Goal: Complete application form

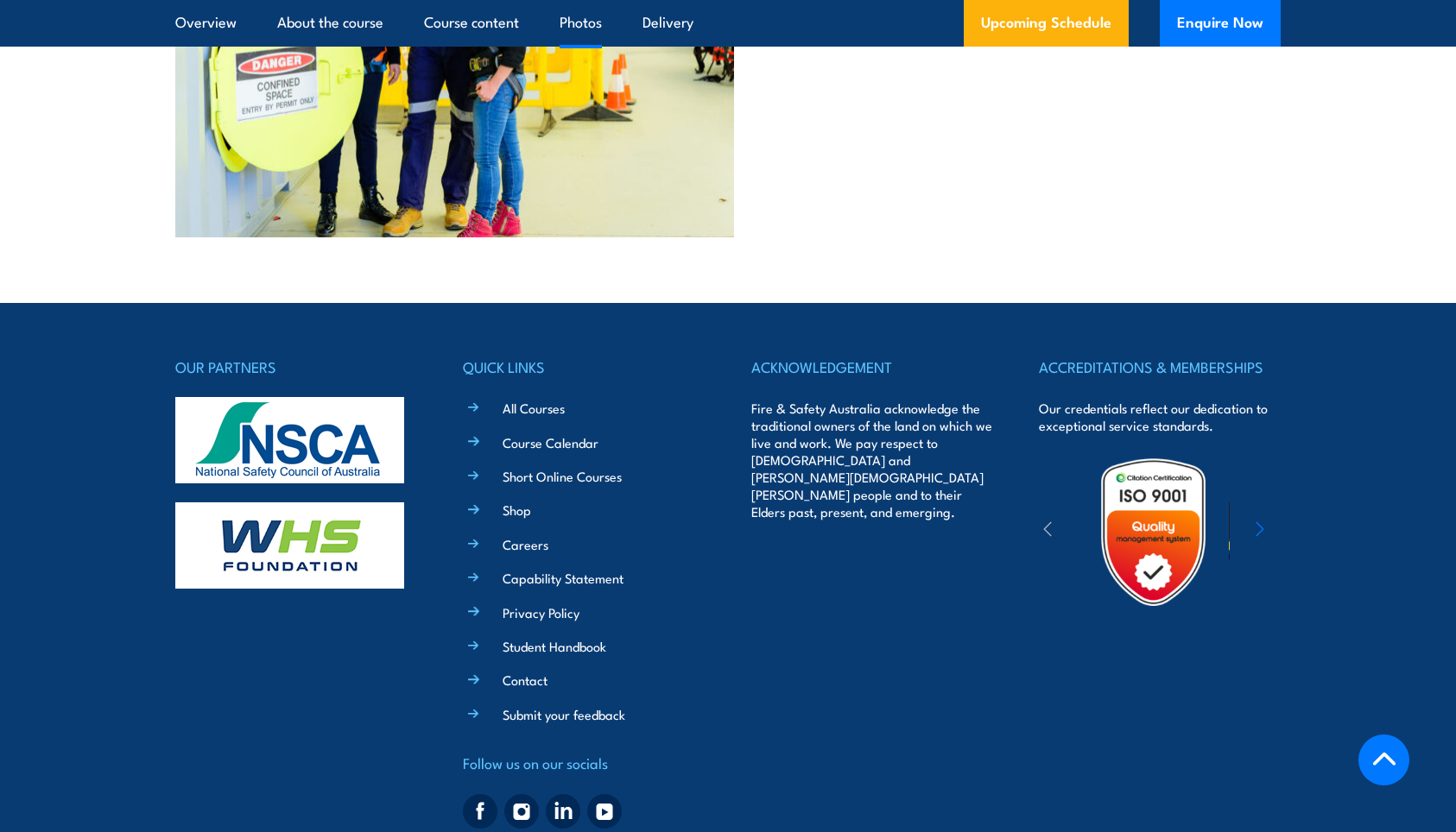
scroll to position [5004, 0]
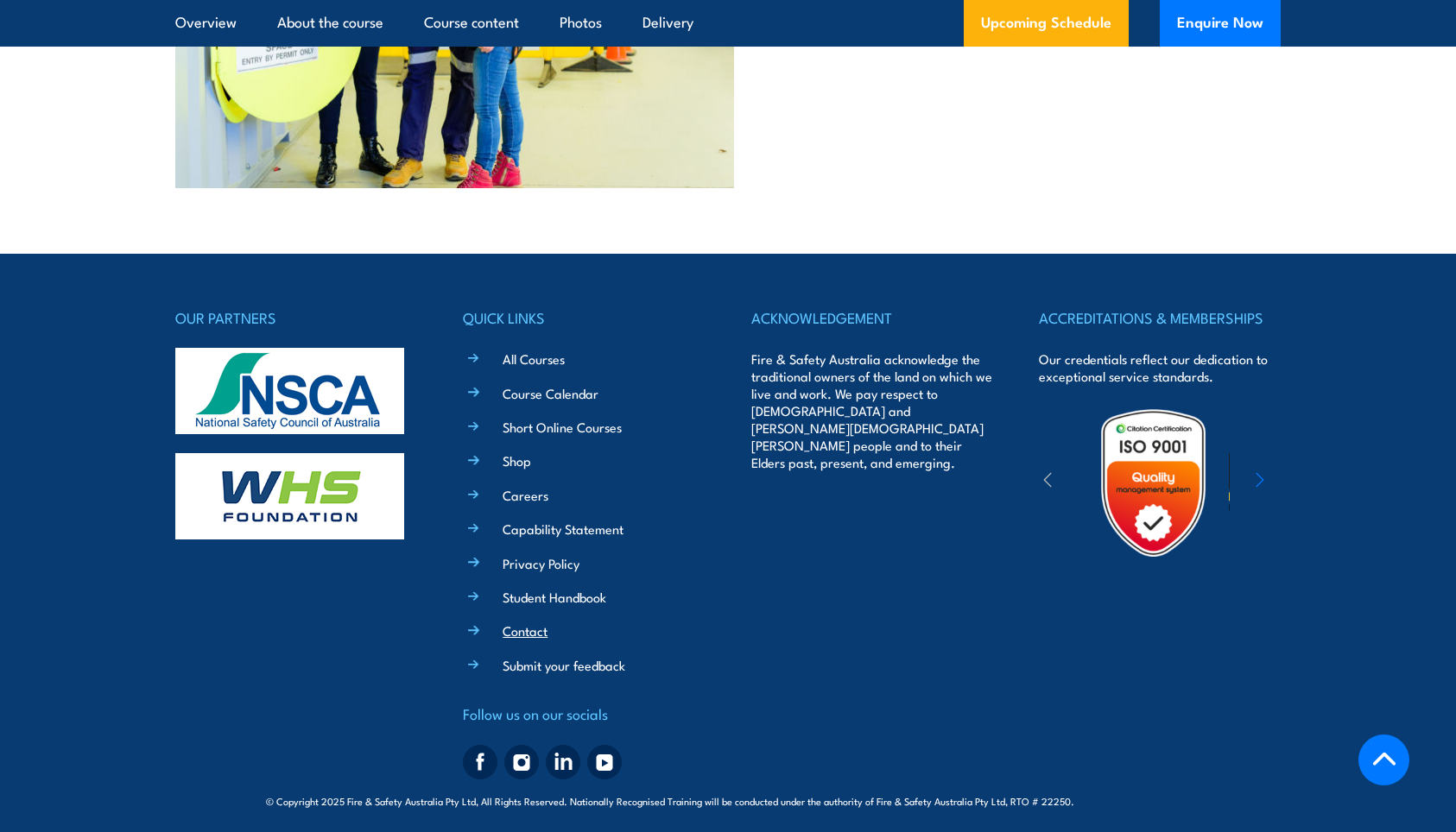
click at [522, 624] on link "Contact" at bounding box center [525, 630] width 45 height 18
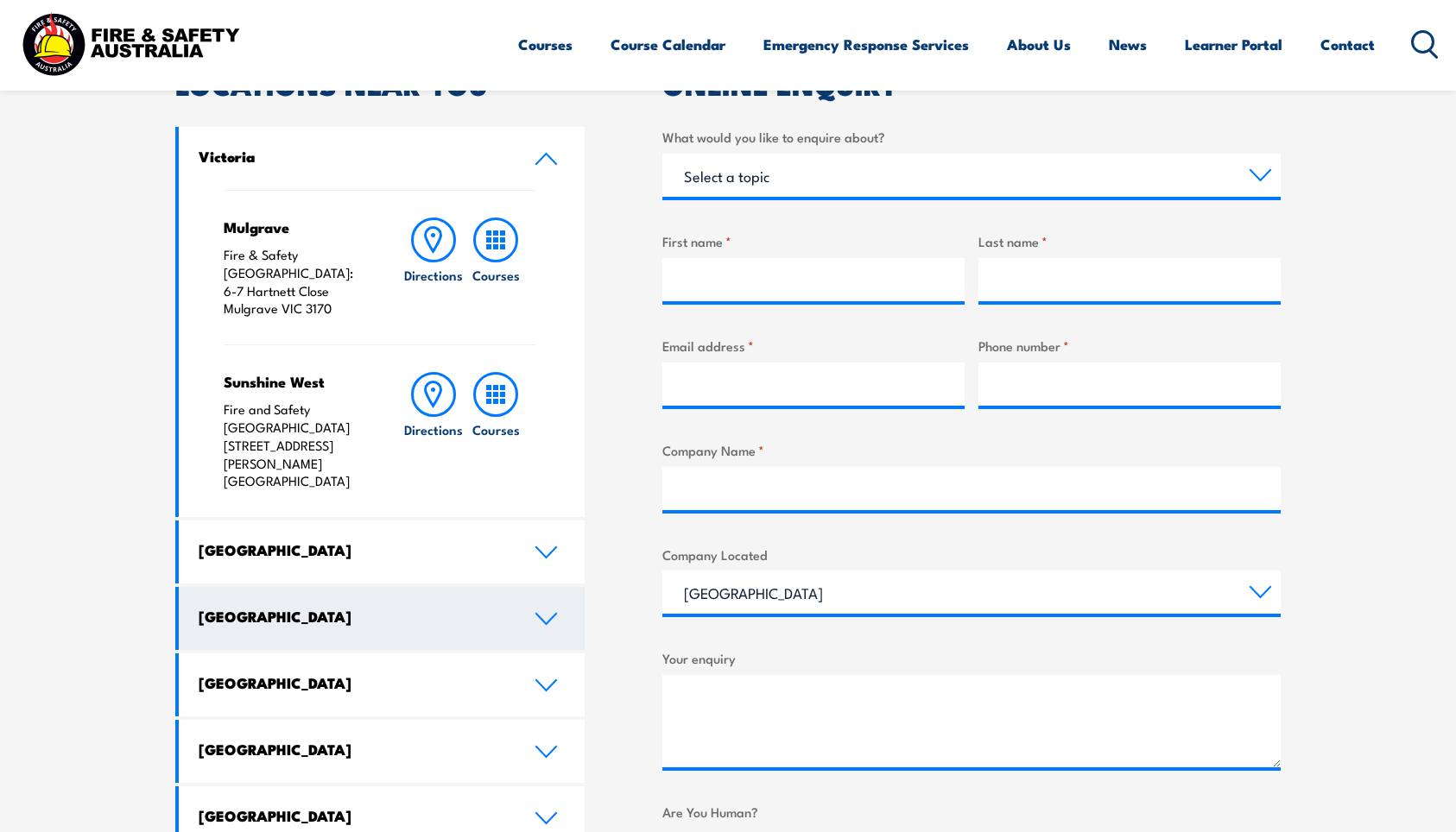
scroll to position [561, 0]
click at [548, 611] on icon at bounding box center [546, 618] width 23 height 14
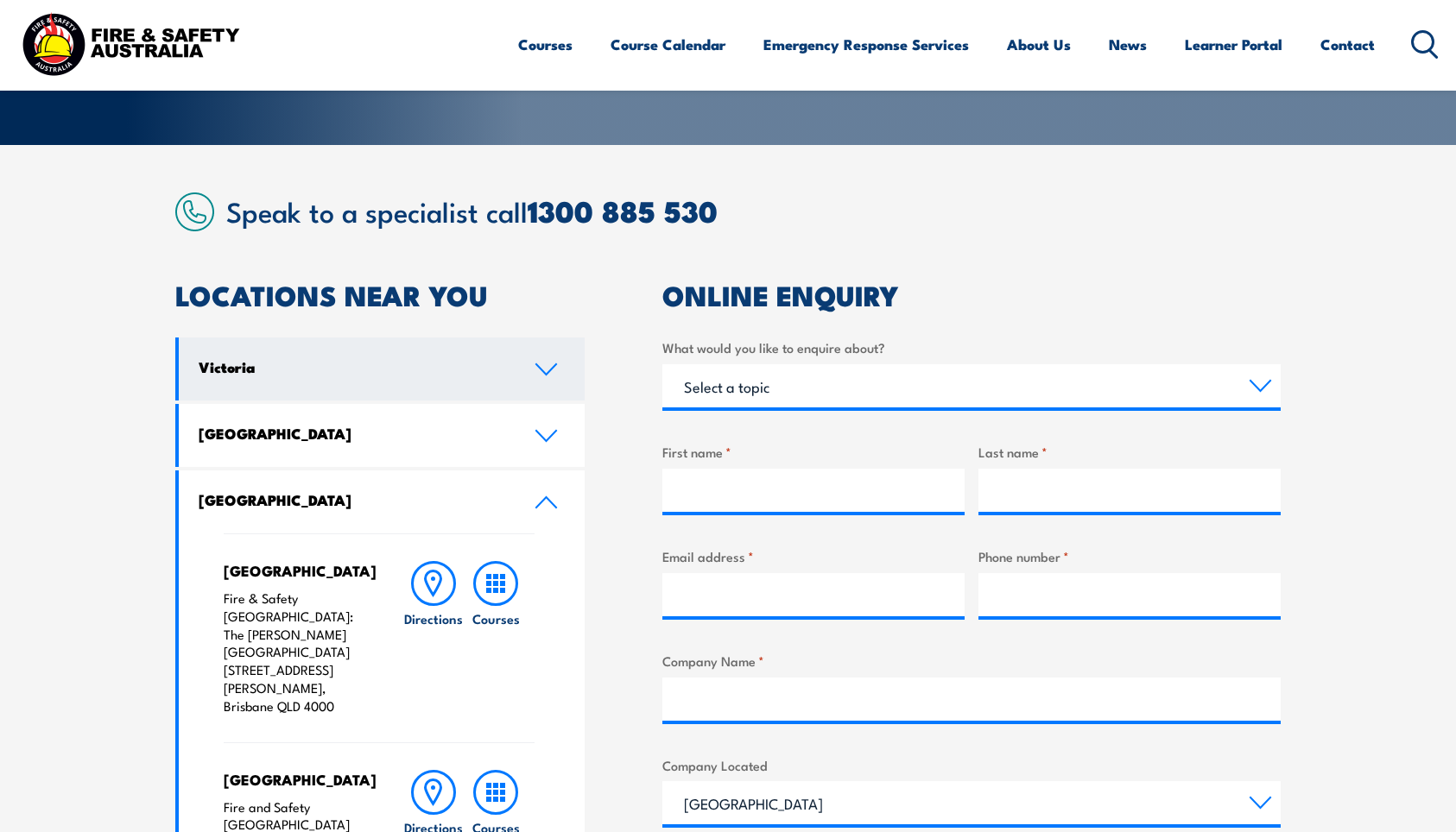
scroll to position [367, 0]
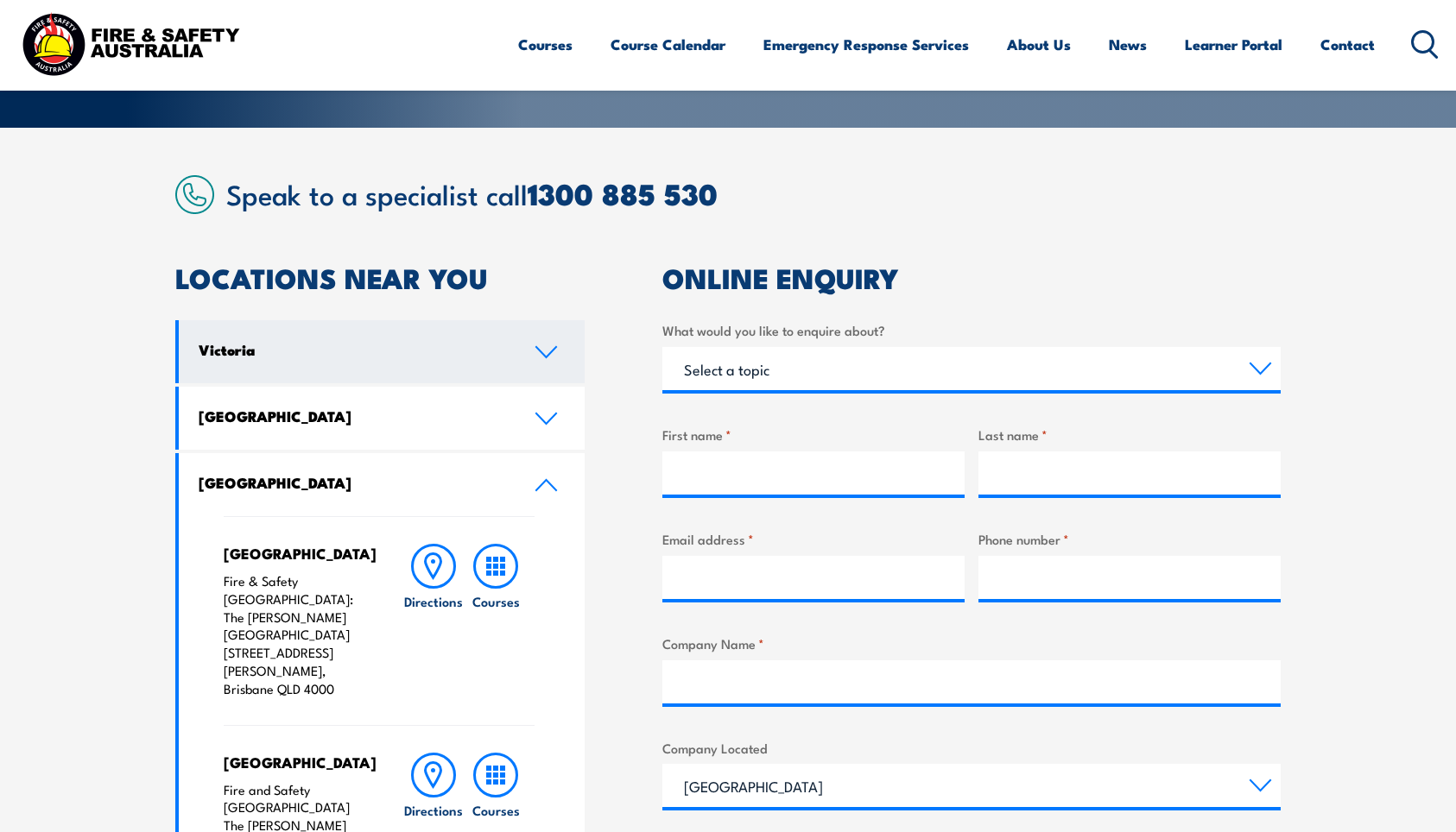
click at [555, 352] on icon at bounding box center [546, 352] width 23 height 14
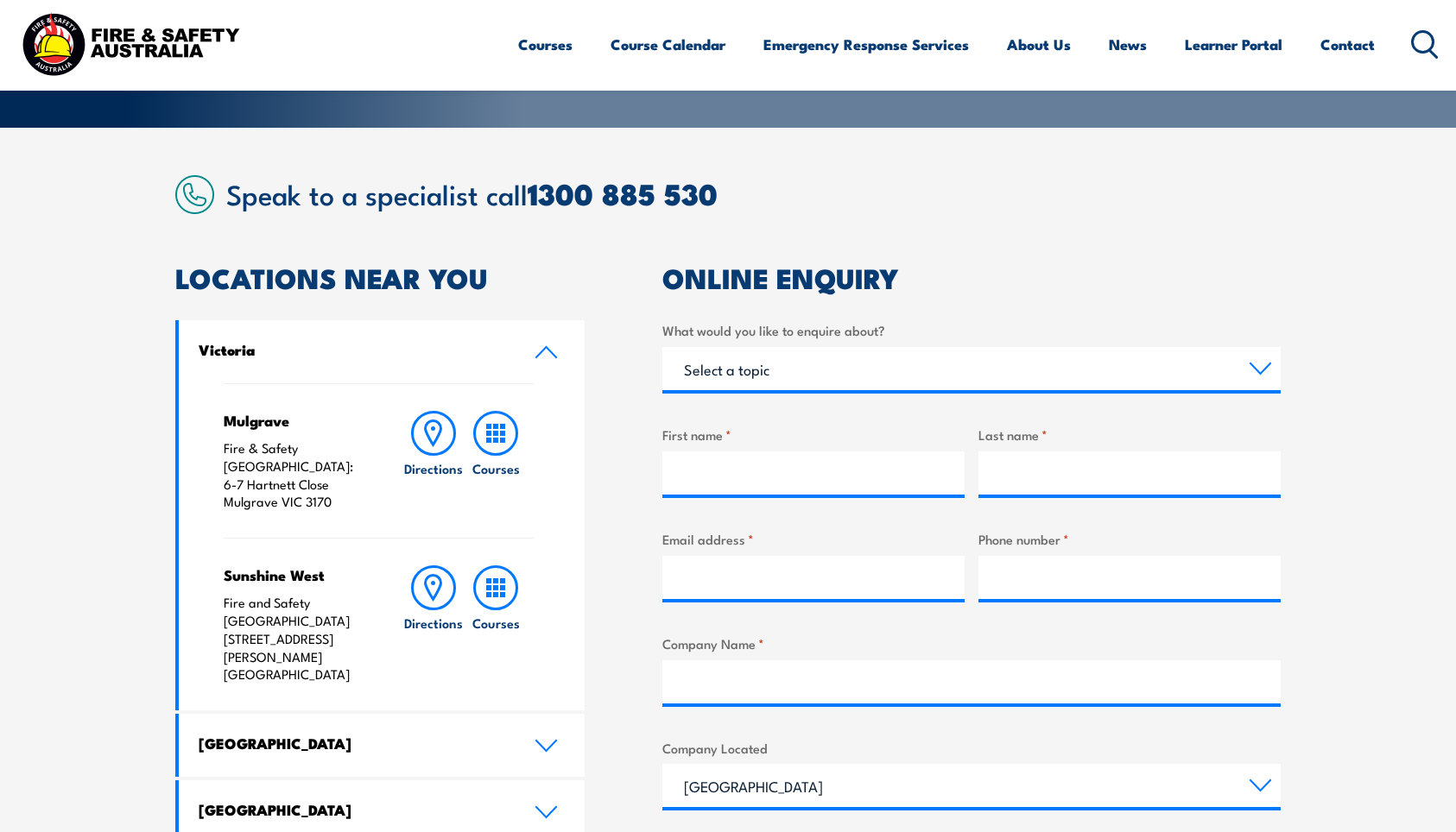
click at [555, 352] on icon at bounding box center [546, 352] width 23 height 14
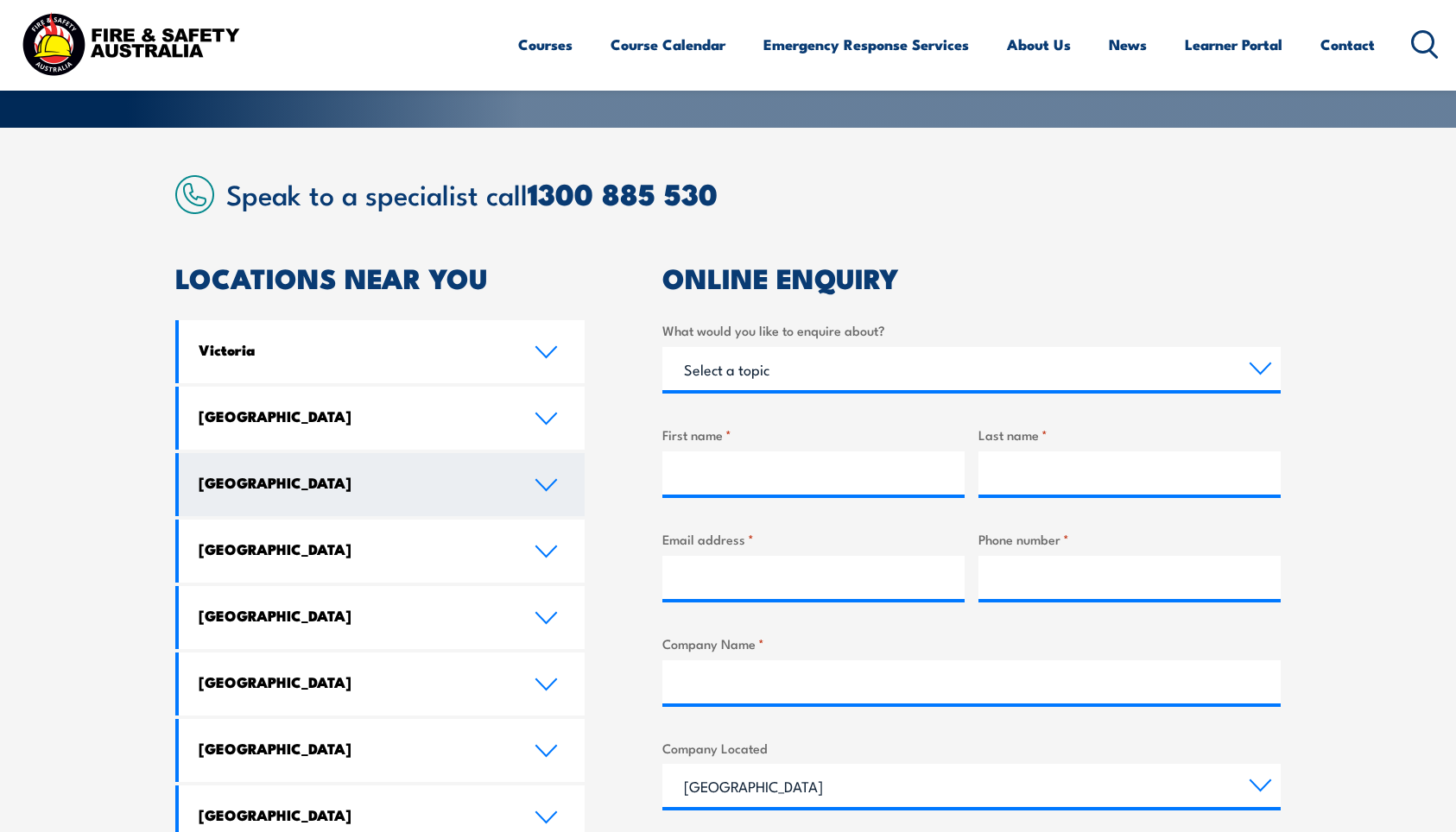
click at [549, 490] on icon at bounding box center [546, 485] width 23 height 14
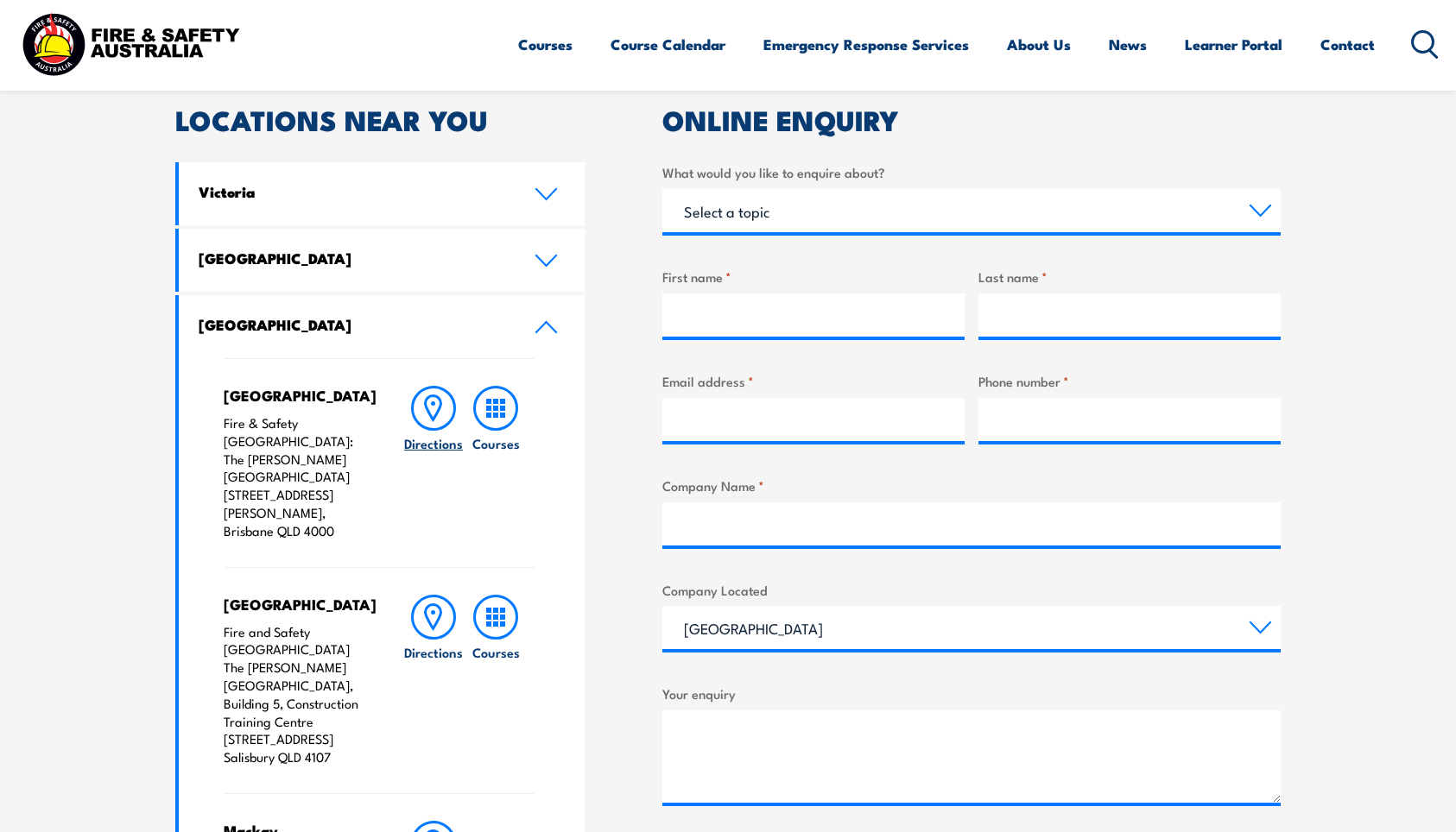
scroll to position [540, 0]
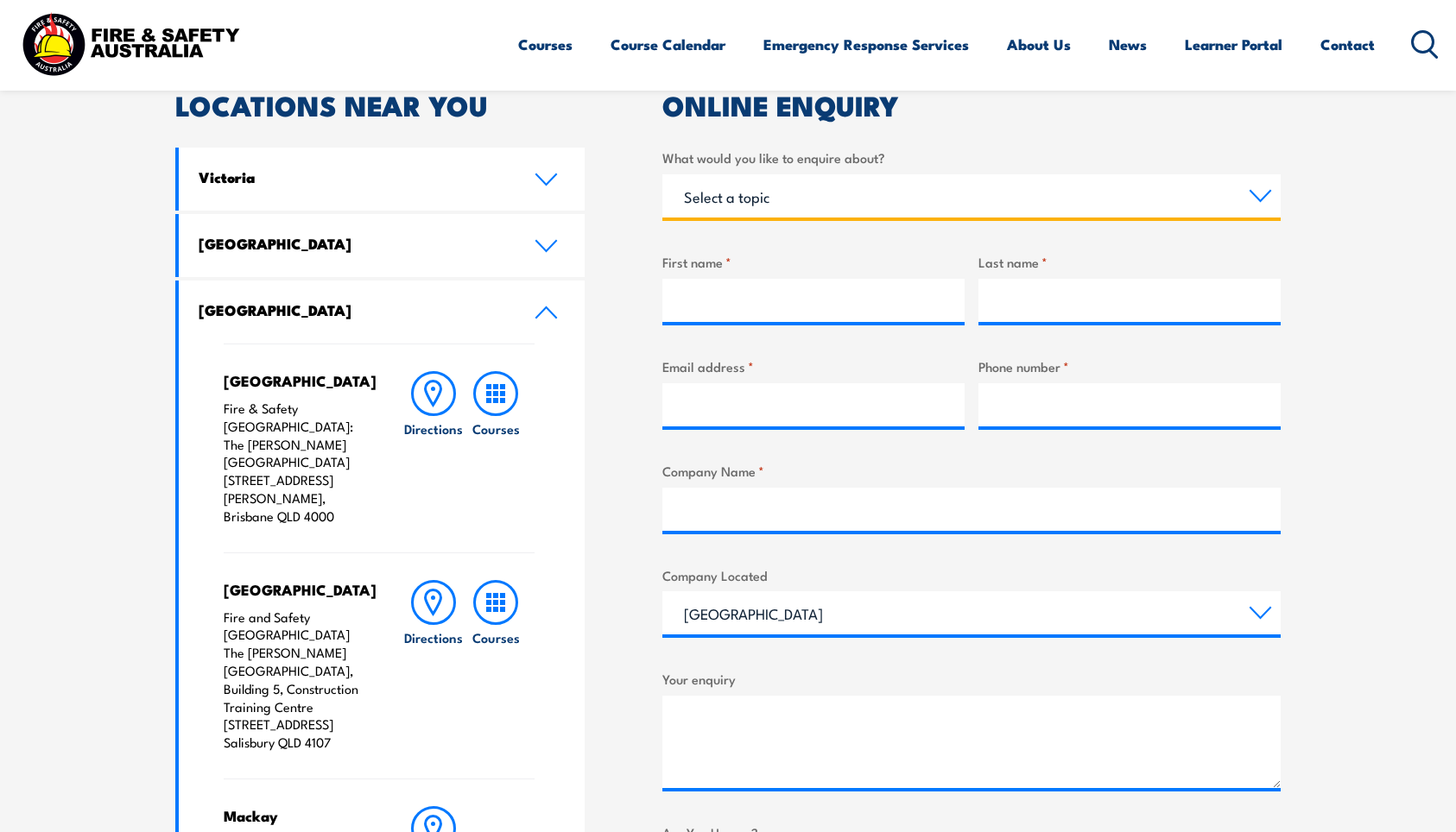
click at [1254, 195] on select "Select a topic Training Emergency Response Services General Enquiry" at bounding box center [972, 196] width 619 height 44
select select "Training"
click at [663, 175] on select "Select a topic Training Emergency Response Services General Enquiry" at bounding box center [972, 196] width 619 height 44
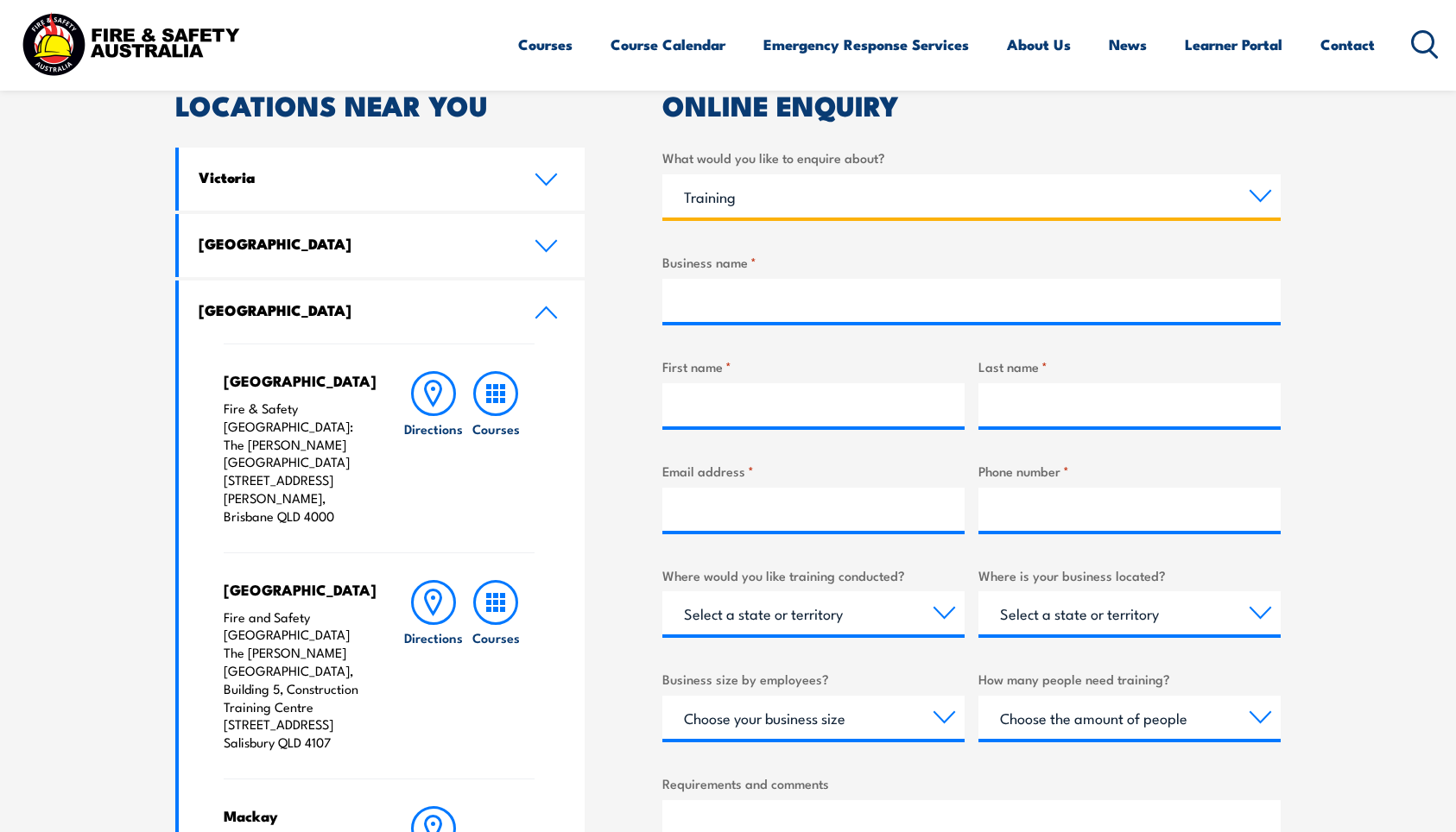
click at [1254, 195] on select "Select a topic Training Emergency Response Services General Enquiry" at bounding box center [972, 196] width 619 height 44
click at [663, 175] on select "Select a topic Training Emergency Response Services General Enquiry" at bounding box center [972, 196] width 619 height 44
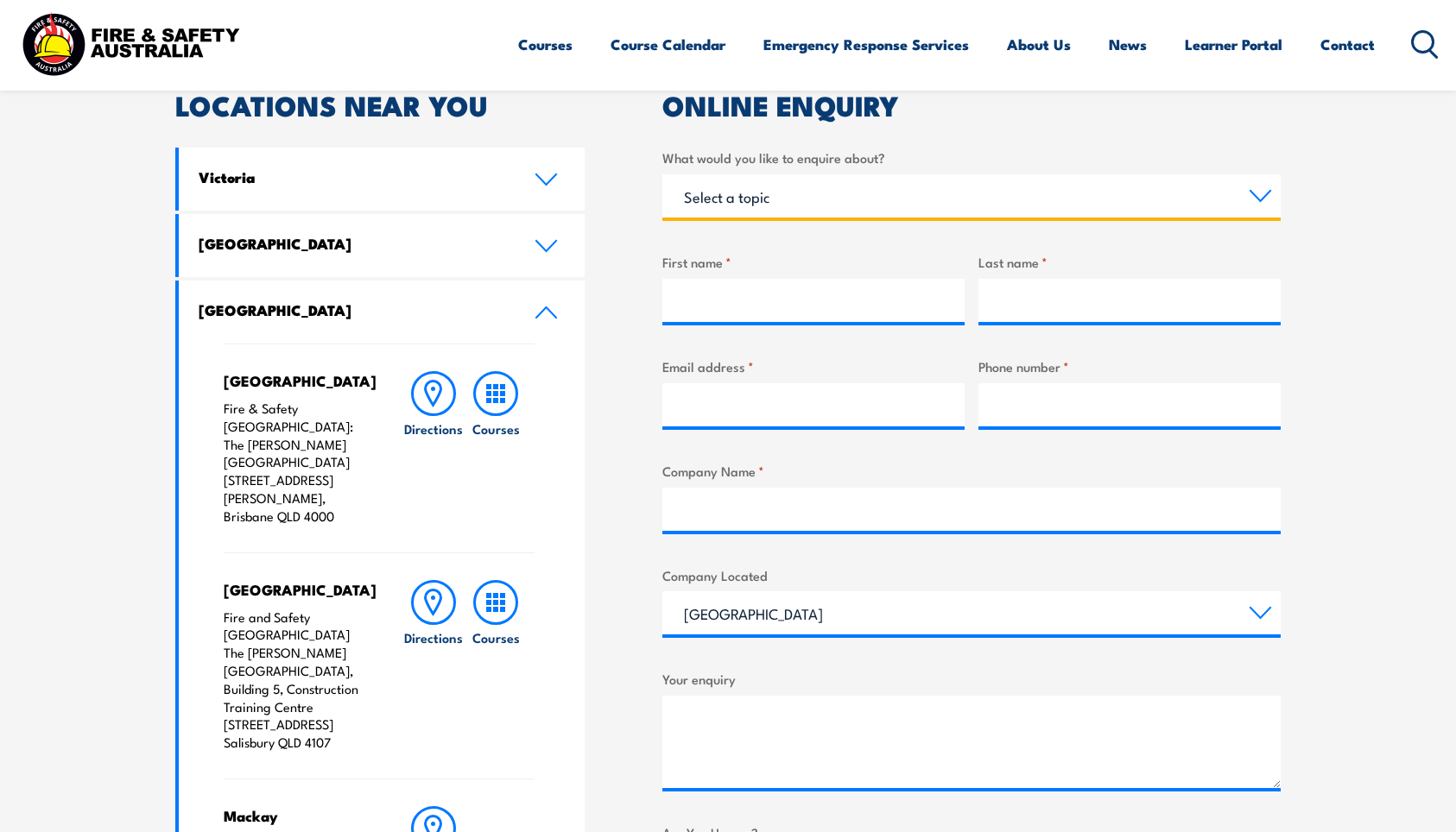
click at [741, 198] on select "Select a topic Training Emergency Response Services General Enquiry" at bounding box center [972, 196] width 619 height 44
select select "Training"
click at [663, 175] on select "Select a topic Training Emergency Response Services General Enquiry" at bounding box center [972, 196] width 619 height 44
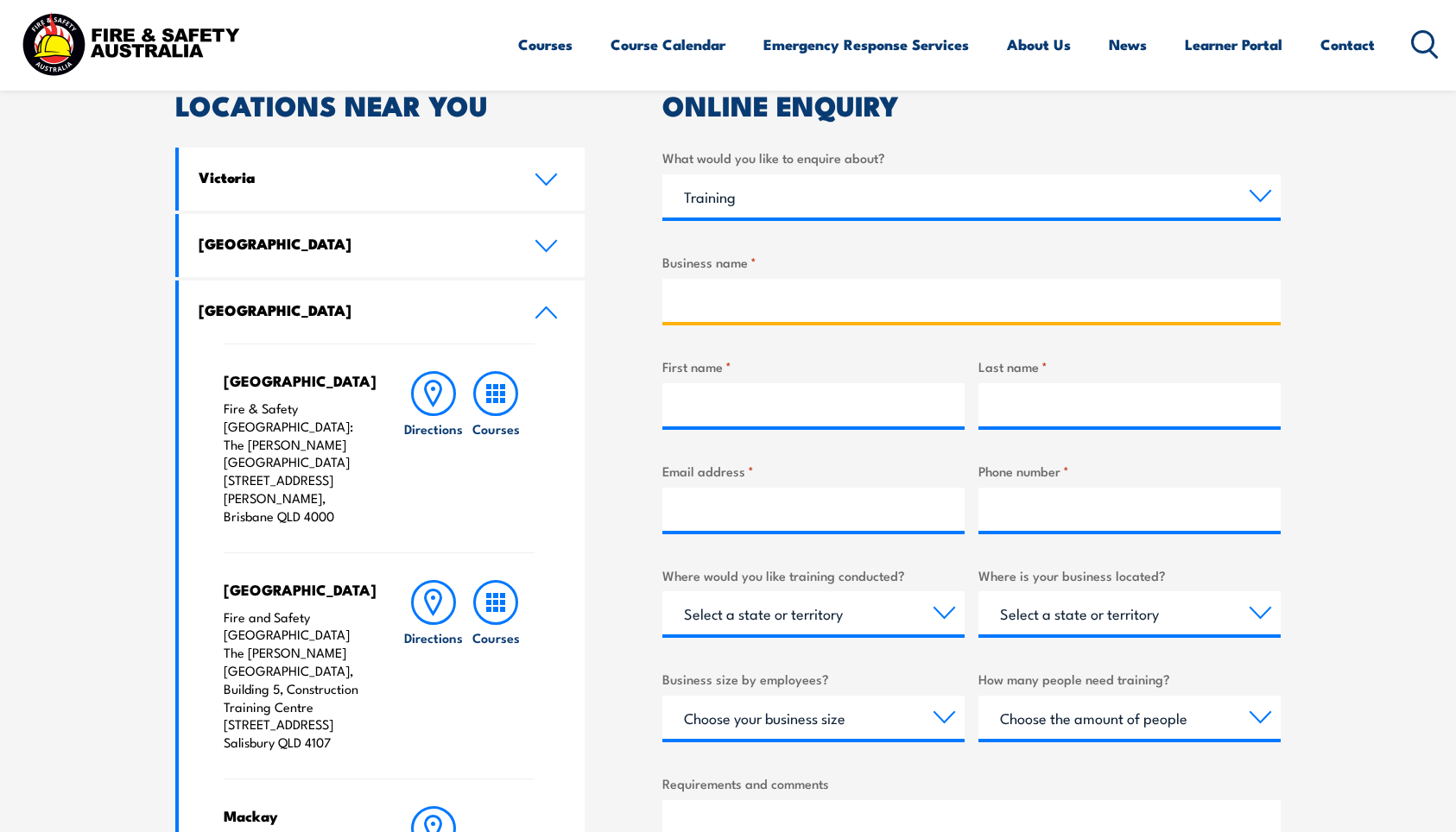
click at [699, 299] on input "Business name *" at bounding box center [972, 301] width 619 height 44
type input "Orora"
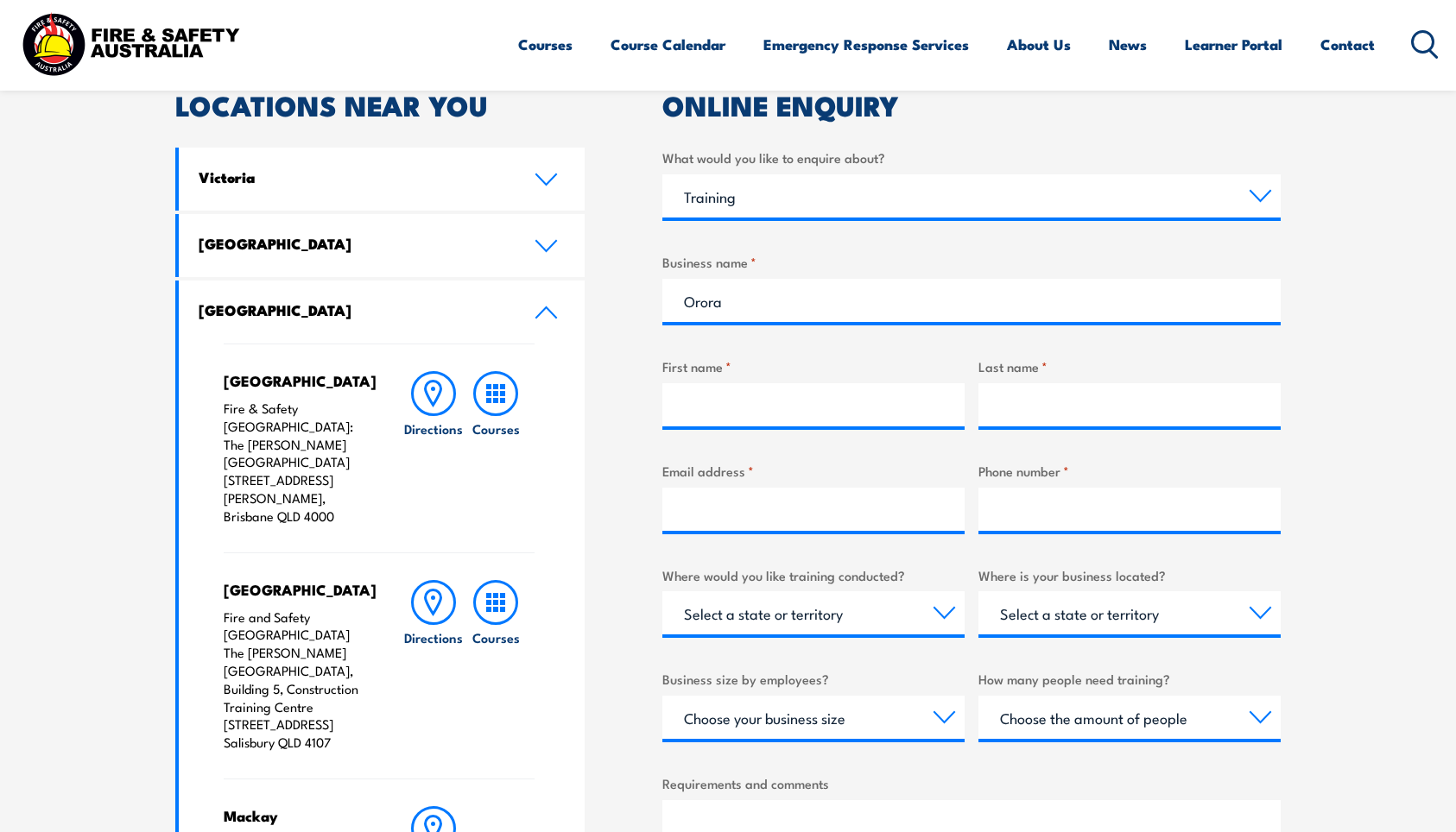
click at [599, 350] on div "LOCATIONS NEAR YOU Victoria Mulgrave Fire & Safety Australia: 6-7 Hartnett Clos…" at bounding box center [728, 770] width 1106 height 1357
click at [712, 408] on input "First name *" at bounding box center [814, 404] width 303 height 44
type input "Brian"
click at [1039, 389] on input "Last name *" at bounding box center [1130, 404] width 303 height 44
type input "Kenna"
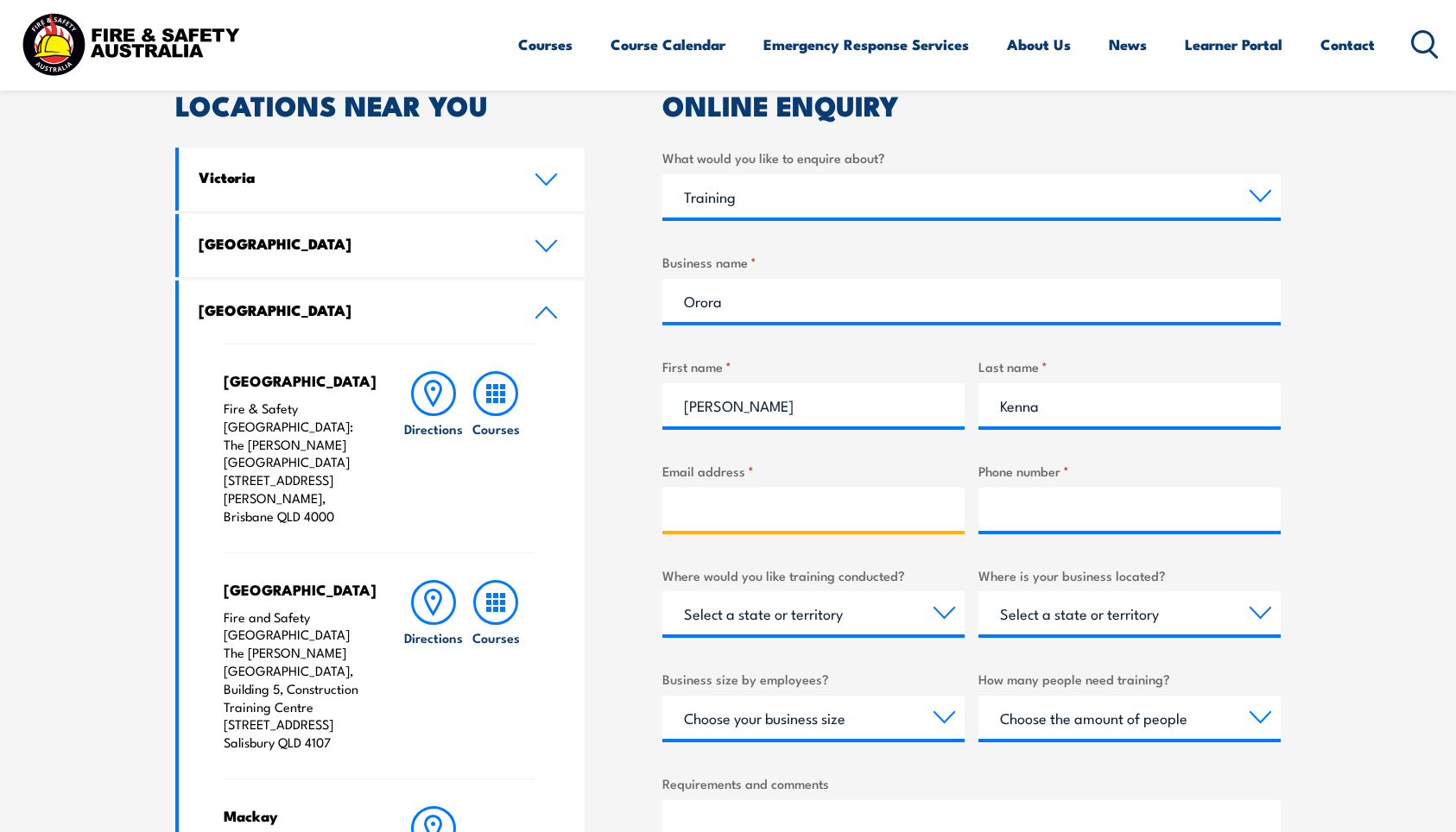
click at [743, 507] on input "Email address *" at bounding box center [814, 509] width 303 height 44
type input "brian.kenna@ororagroup.com"
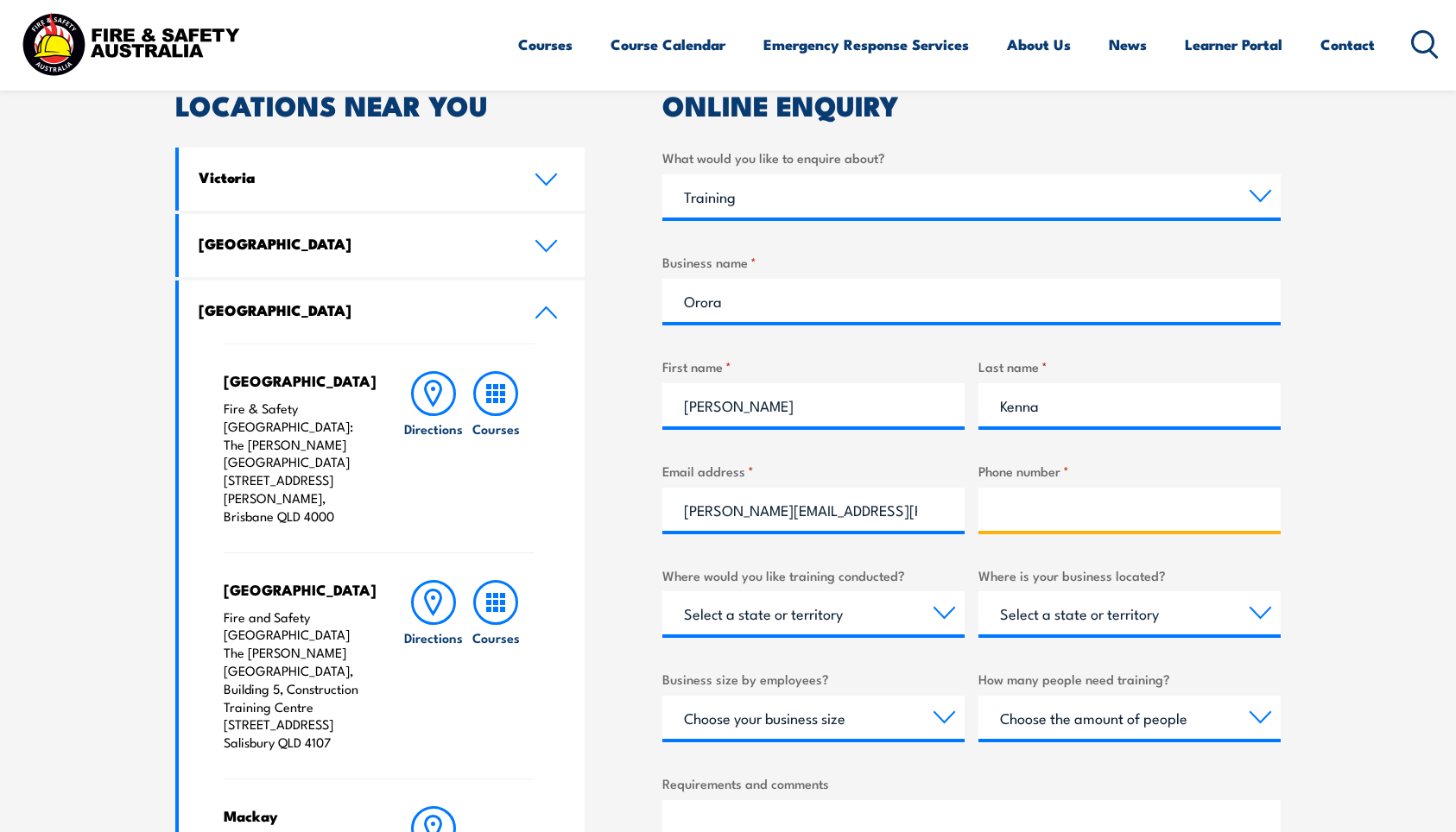
click at [1131, 508] on input "Phone number *" at bounding box center [1130, 509] width 303 height 44
type input "0490861506"
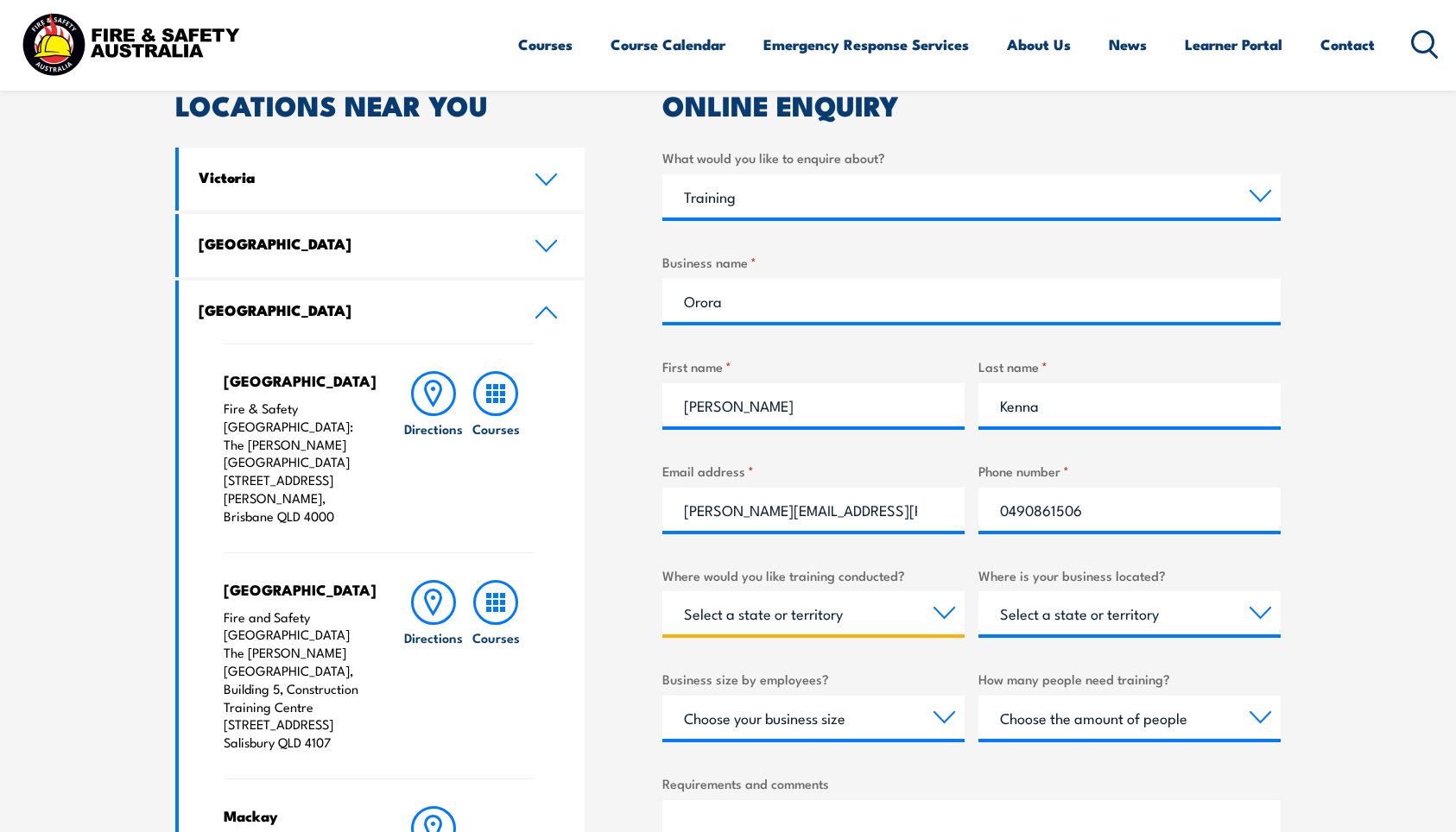
click at [780, 611] on select "Select a state or territory Nationally - multiple locations QLD NSW VIC SA ACT …" at bounding box center [814, 613] width 303 height 44
select select "QLD"
click at [663, 592] on select "Select a state or territory Nationally - multiple locations QLD NSW VIC SA ACT …" at bounding box center [814, 613] width 303 height 44
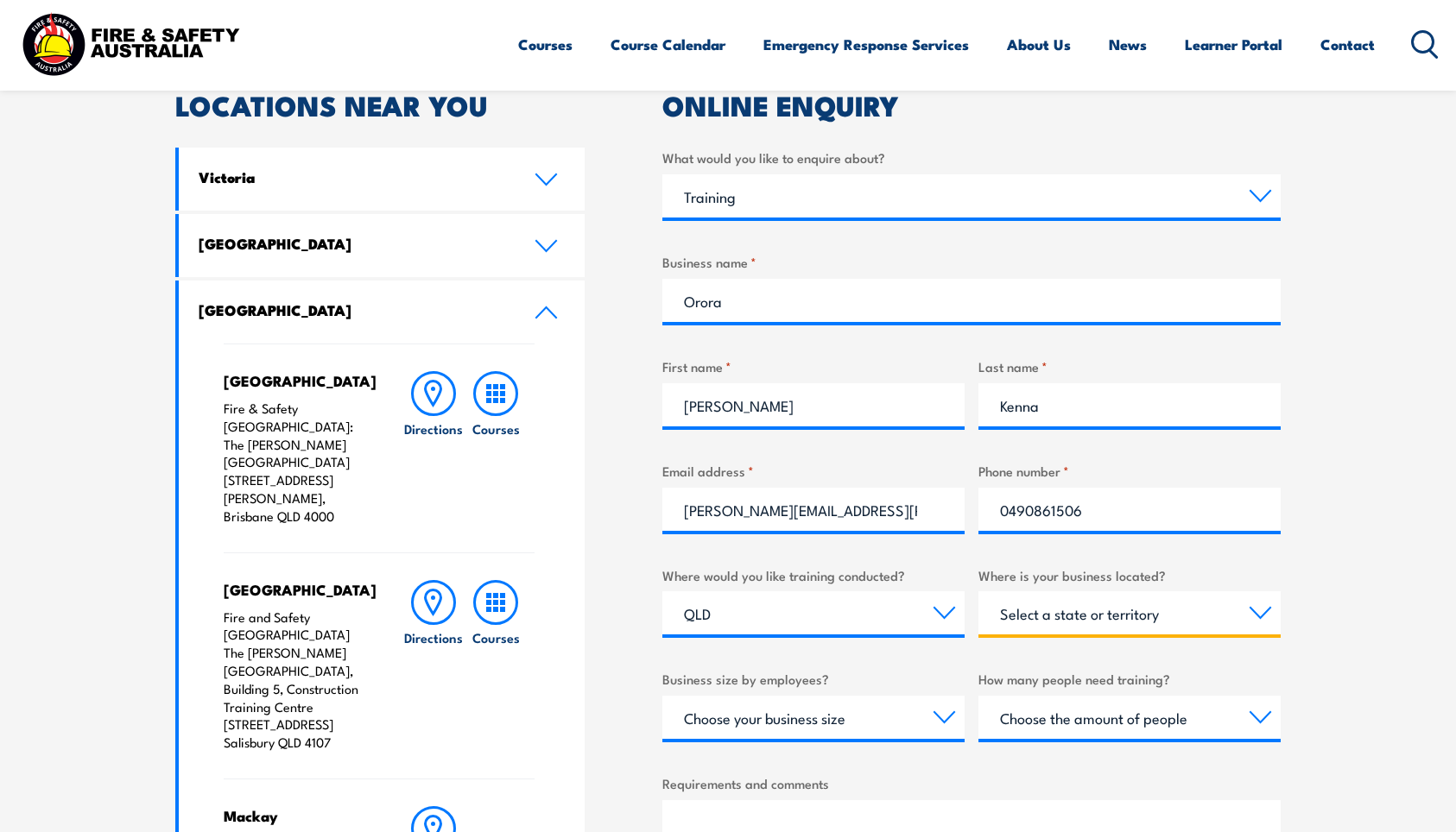
click at [1053, 619] on select "Select a state or territory QLD NSW VIC SA ACT WA TAS NT" at bounding box center [1130, 613] width 303 height 44
select select "QLD"
click at [979, 592] on select "Select a state or territory QLD NSW VIC SA ACT WA TAS NT" at bounding box center [1130, 613] width 303 height 44
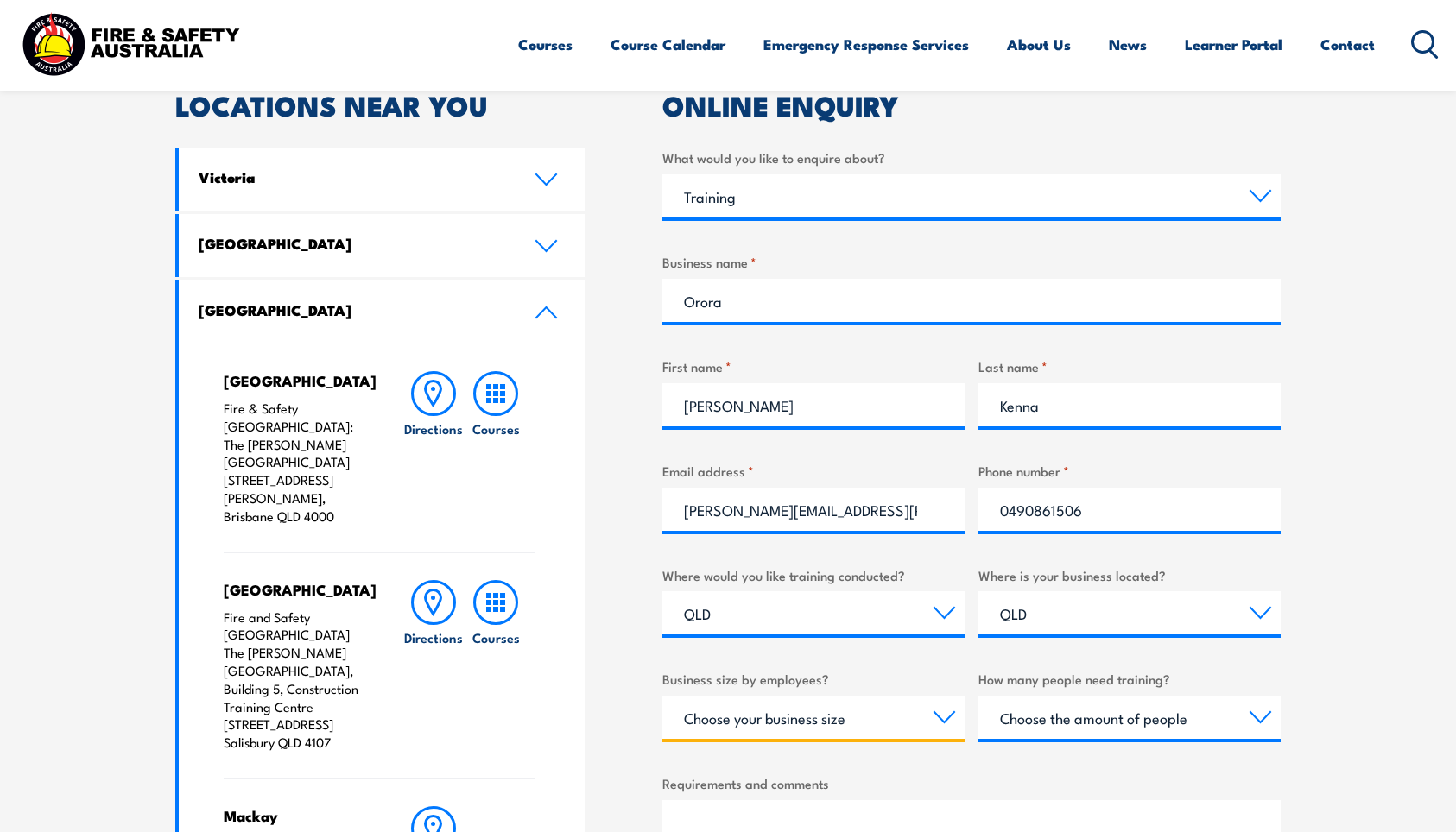
click at [793, 721] on select "Choose your business size 1 to 19 20 to 199 200+" at bounding box center [814, 718] width 303 height 44
select select "20 to 199"
click at [663, 696] on select "Choose your business size 1 to 19 20 to 199 200+" at bounding box center [814, 718] width 303 height 44
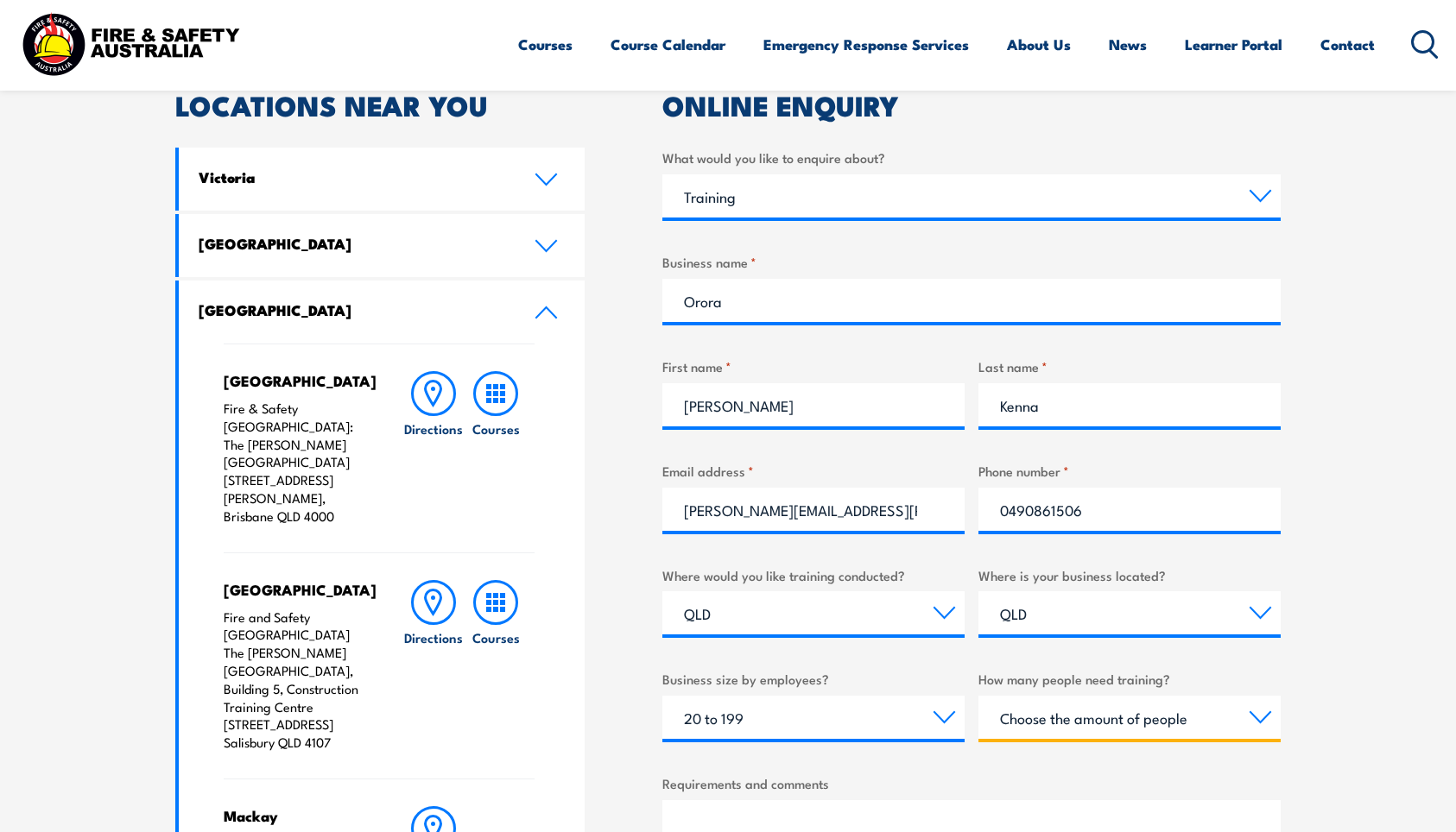
click at [1014, 721] on select "Choose the amount of people 1 to 4 5 to 19 20+" at bounding box center [1130, 718] width 303 height 44
select select "5 to 19"
click at [979, 696] on select "Choose the amount of people 1 to 4 5 to 19 20+" at bounding box center [1130, 718] width 303 height 44
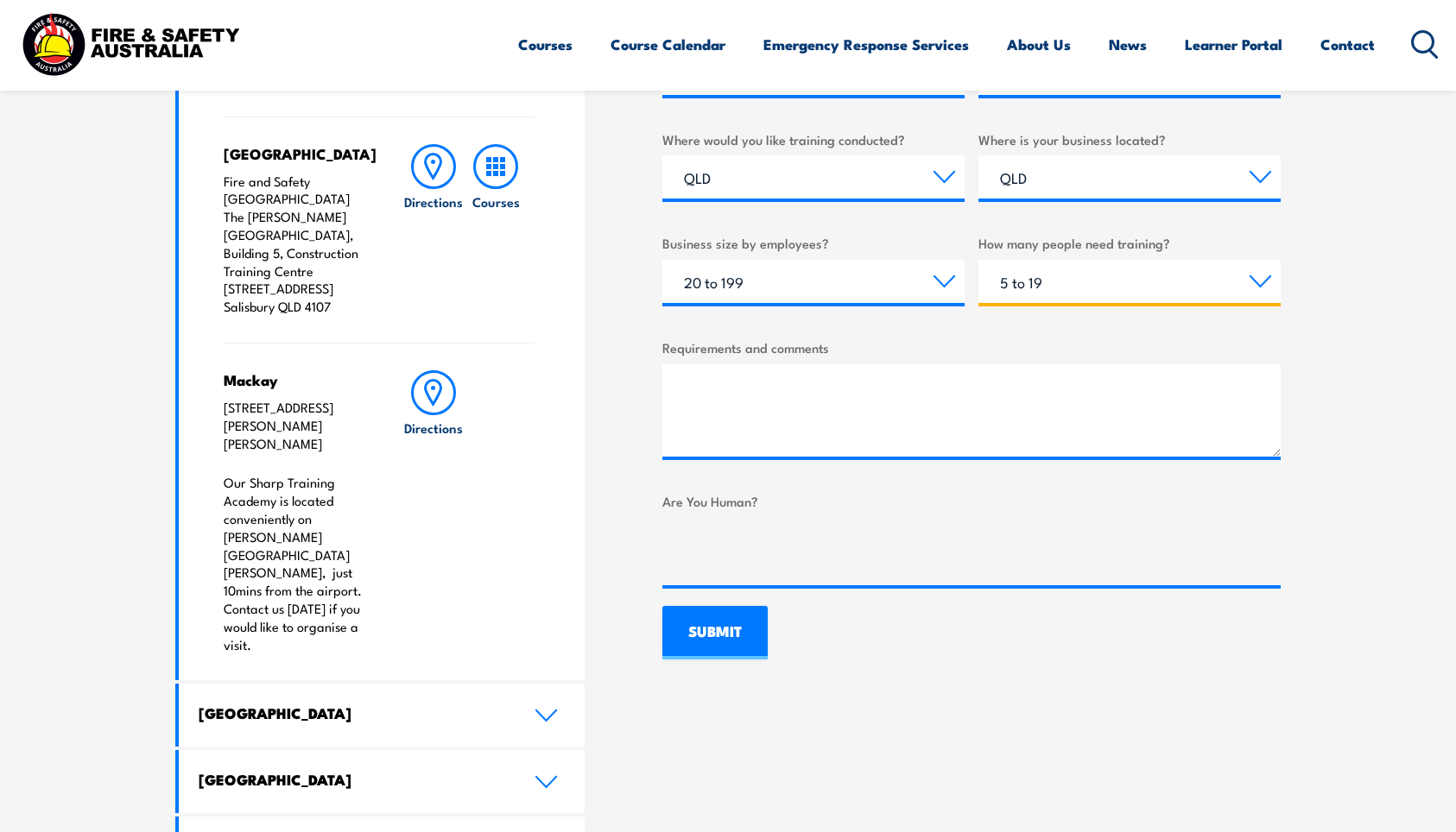
scroll to position [972, 0]
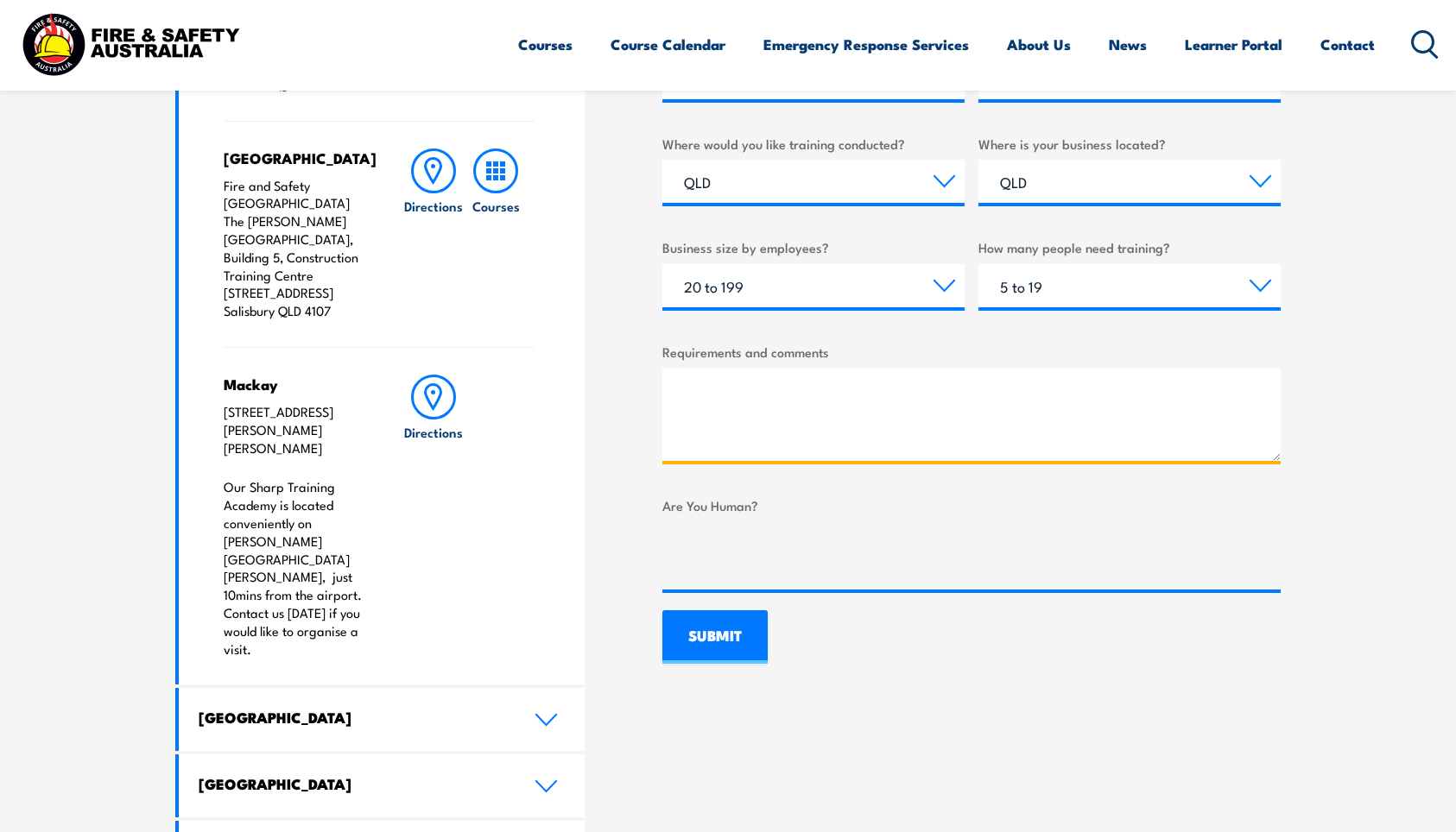
click at [699, 390] on textarea "Requirements and comments" at bounding box center [972, 414] width 619 height 92
click at [1120, 390] on textarea "I have used FSA for a few training session with our employes." at bounding box center [972, 414] width 619 height 92
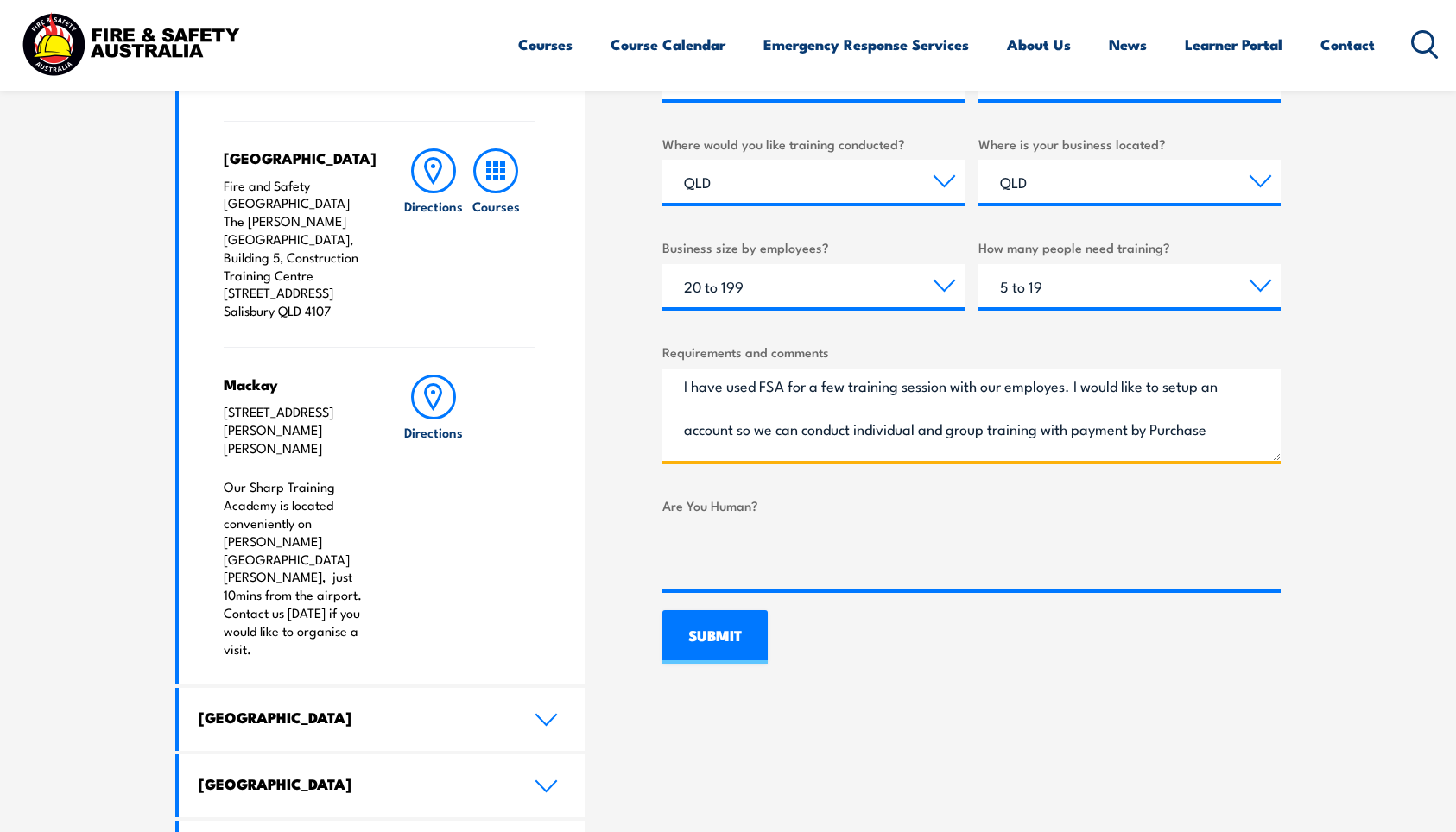
scroll to position [0, 0]
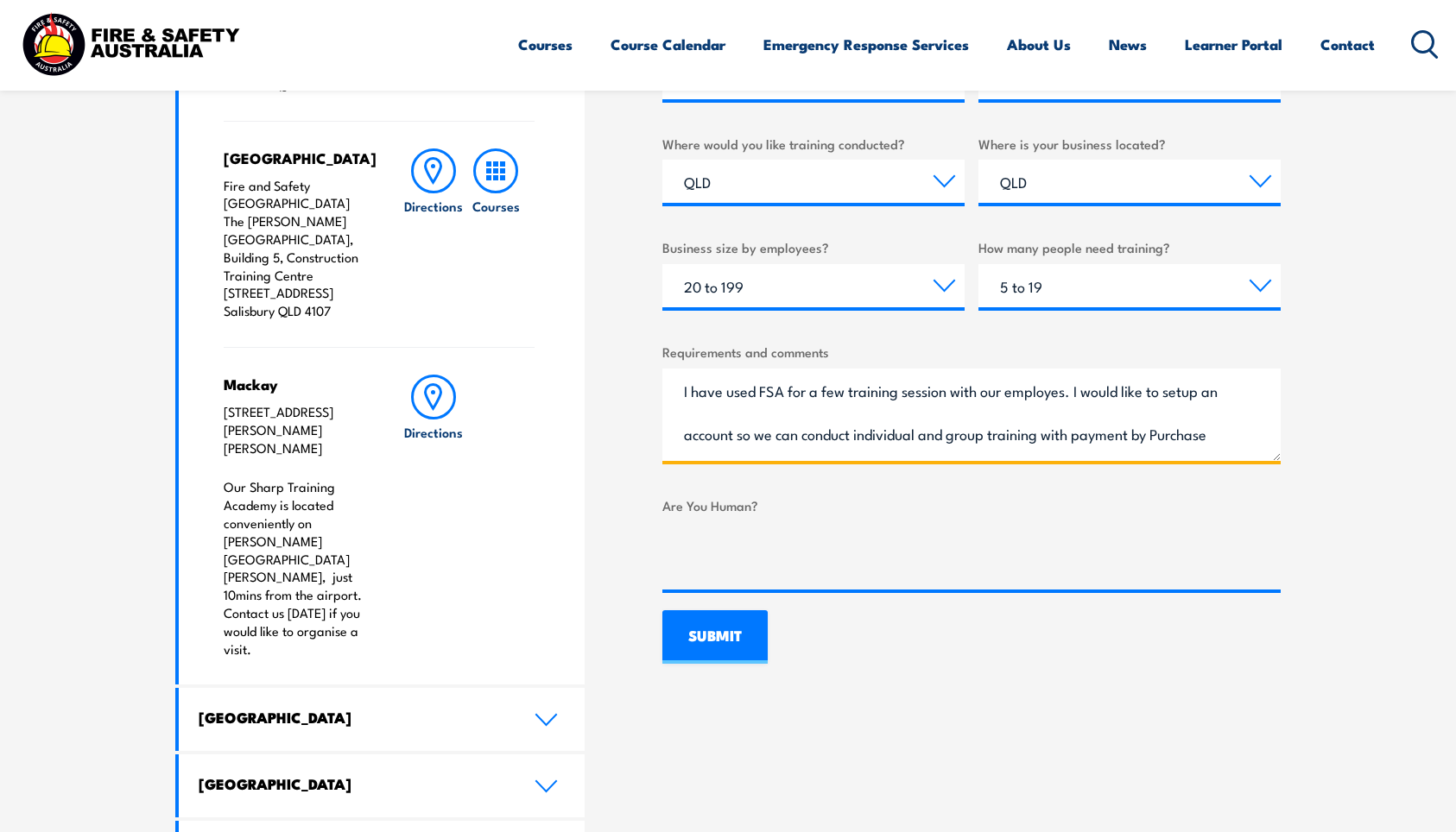
click at [951, 388] on textarea "I have used FSA for a few training session with our employes. I would like to s…" at bounding box center [972, 414] width 619 height 92
click at [811, 395] on textarea "I have used FSA for a few training session with our employes. I would like to s…" at bounding box center [972, 414] width 619 height 92
click at [1213, 436] on textarea "I have used FSA to train a few of our employees. I would like to setup an accou…" at bounding box center [972, 414] width 619 height 92
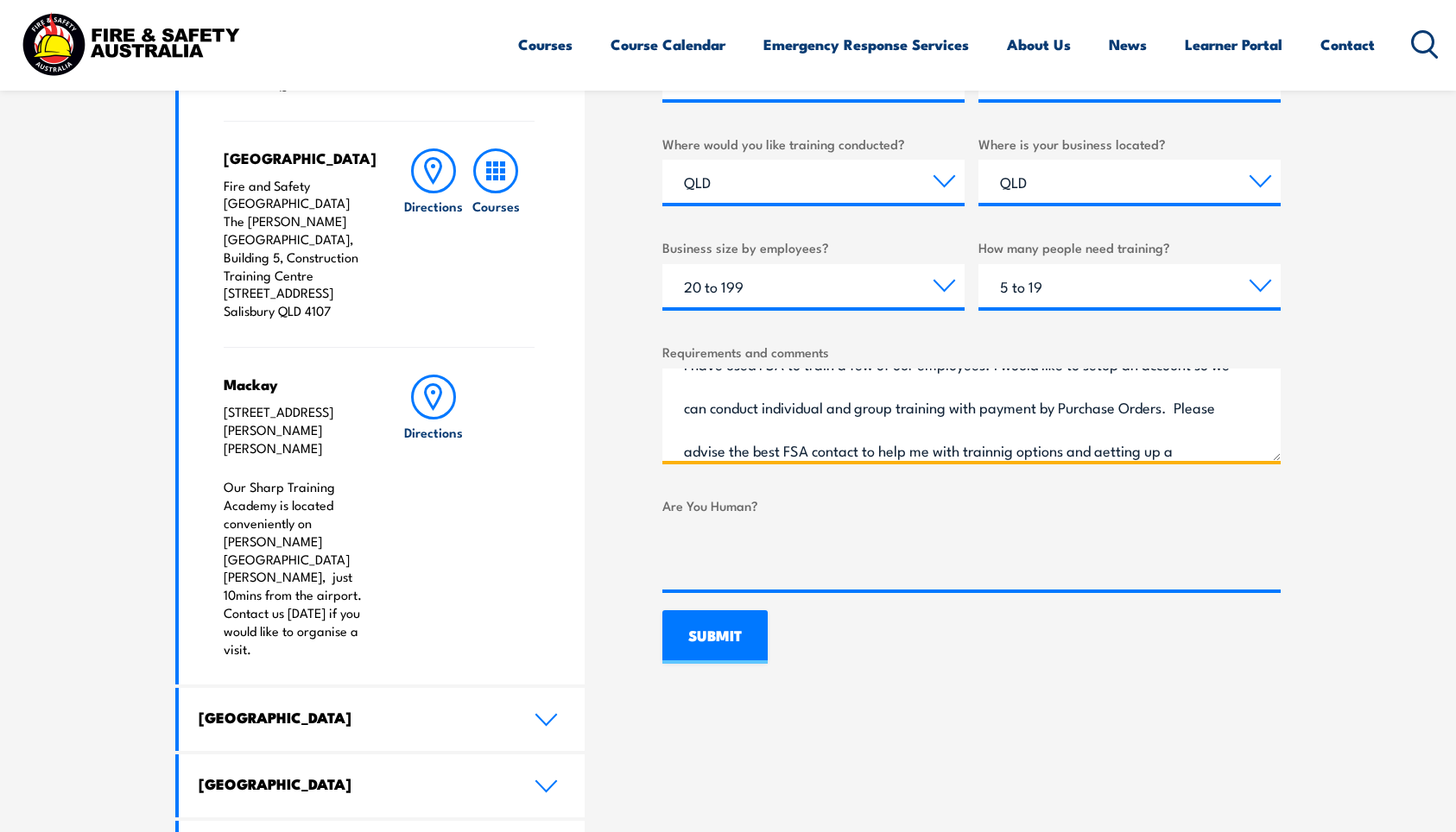
scroll to position [70, 0]
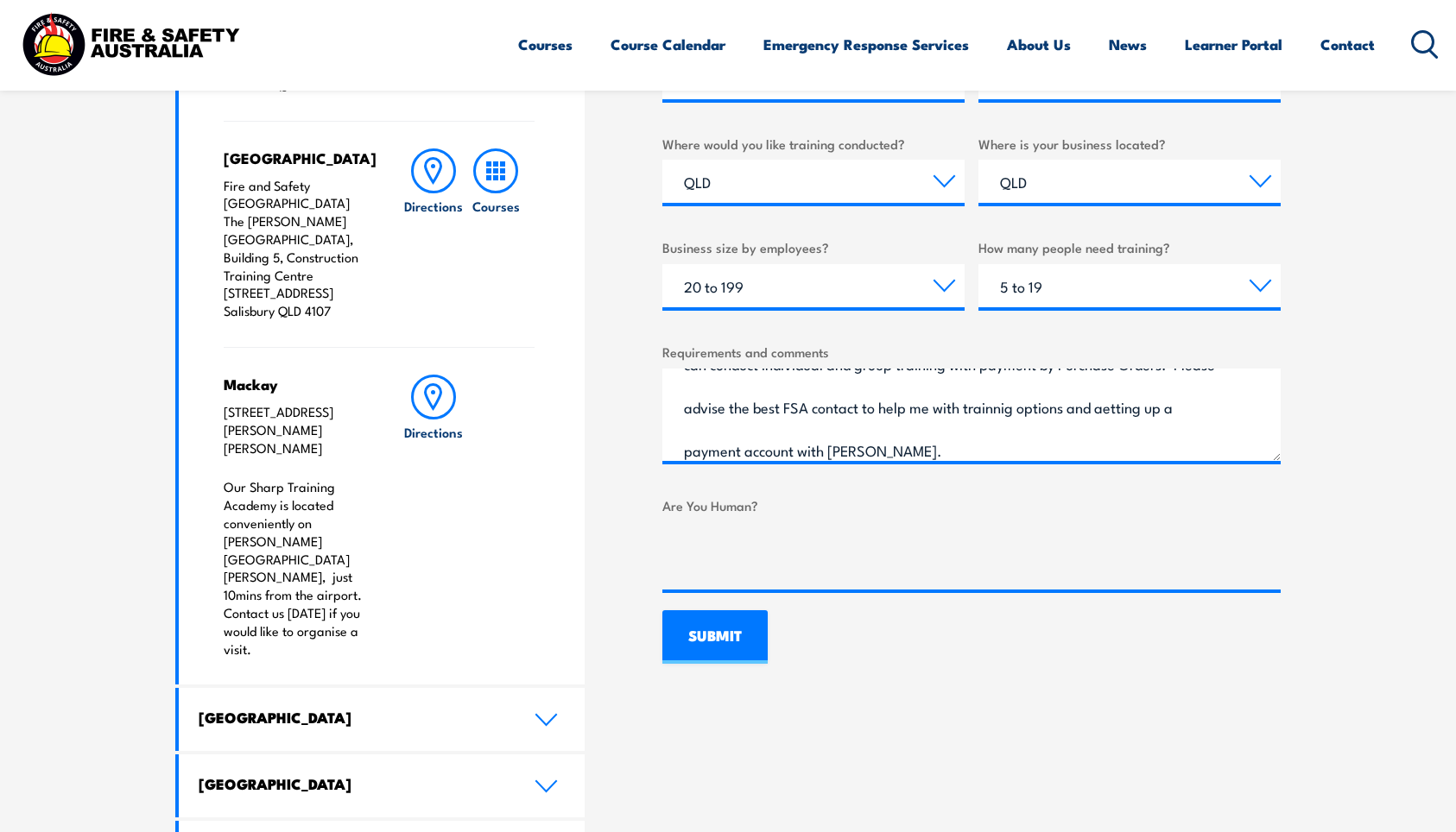
click at [1309, 526] on section "Speak to a specialist call 1300 885 530 LOCATIONS NEAR YOU Victoria Mulgrave Fi…" at bounding box center [728, 293] width 1456 height 1541
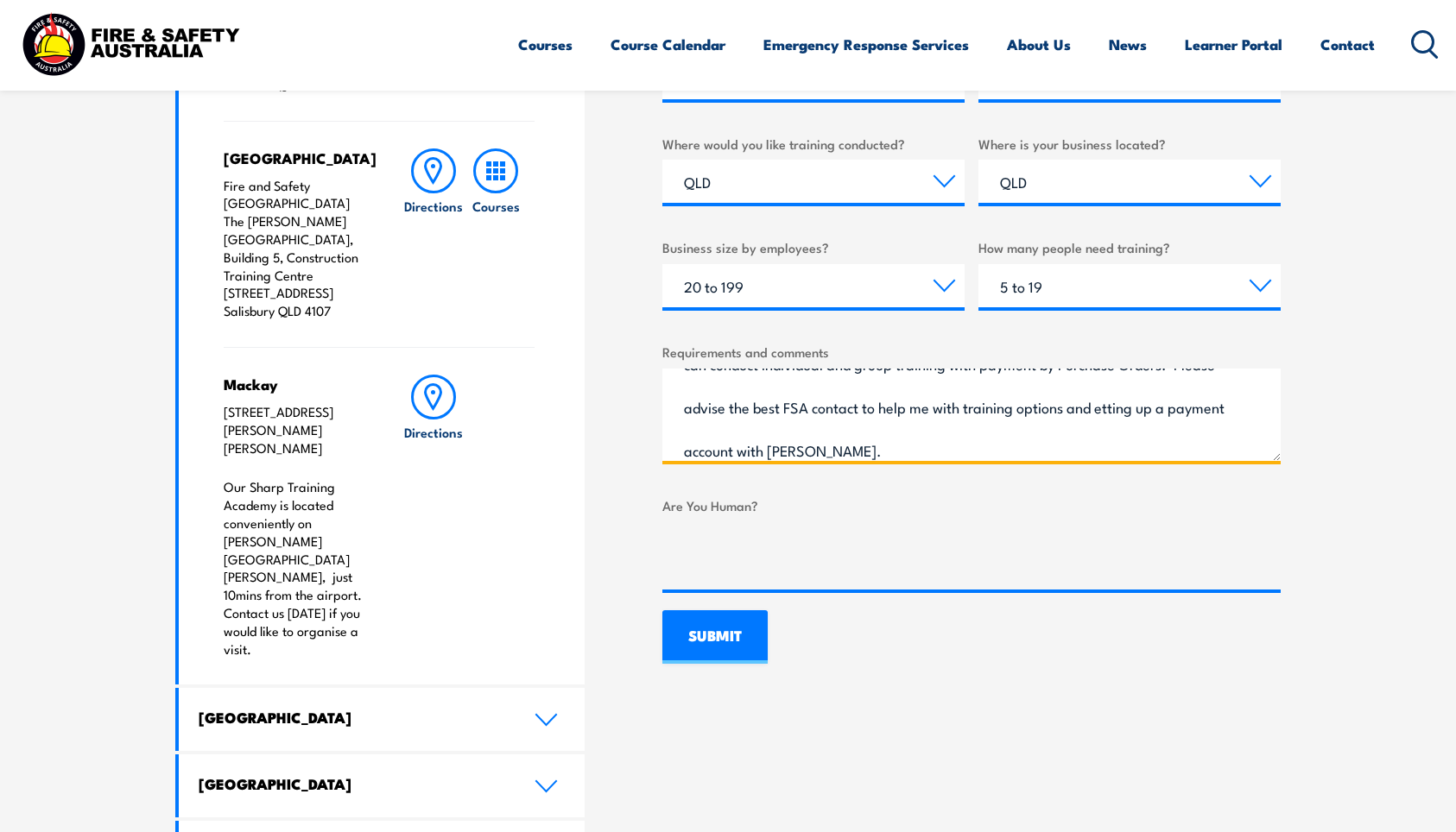
click at [1148, 409] on textarea "I have used FSA to train a few of our employees. I would like to setup an accou…" at bounding box center [972, 414] width 619 height 92
type textarea "I have used FSA to train a few of our employees. I would like to setup an accou…"
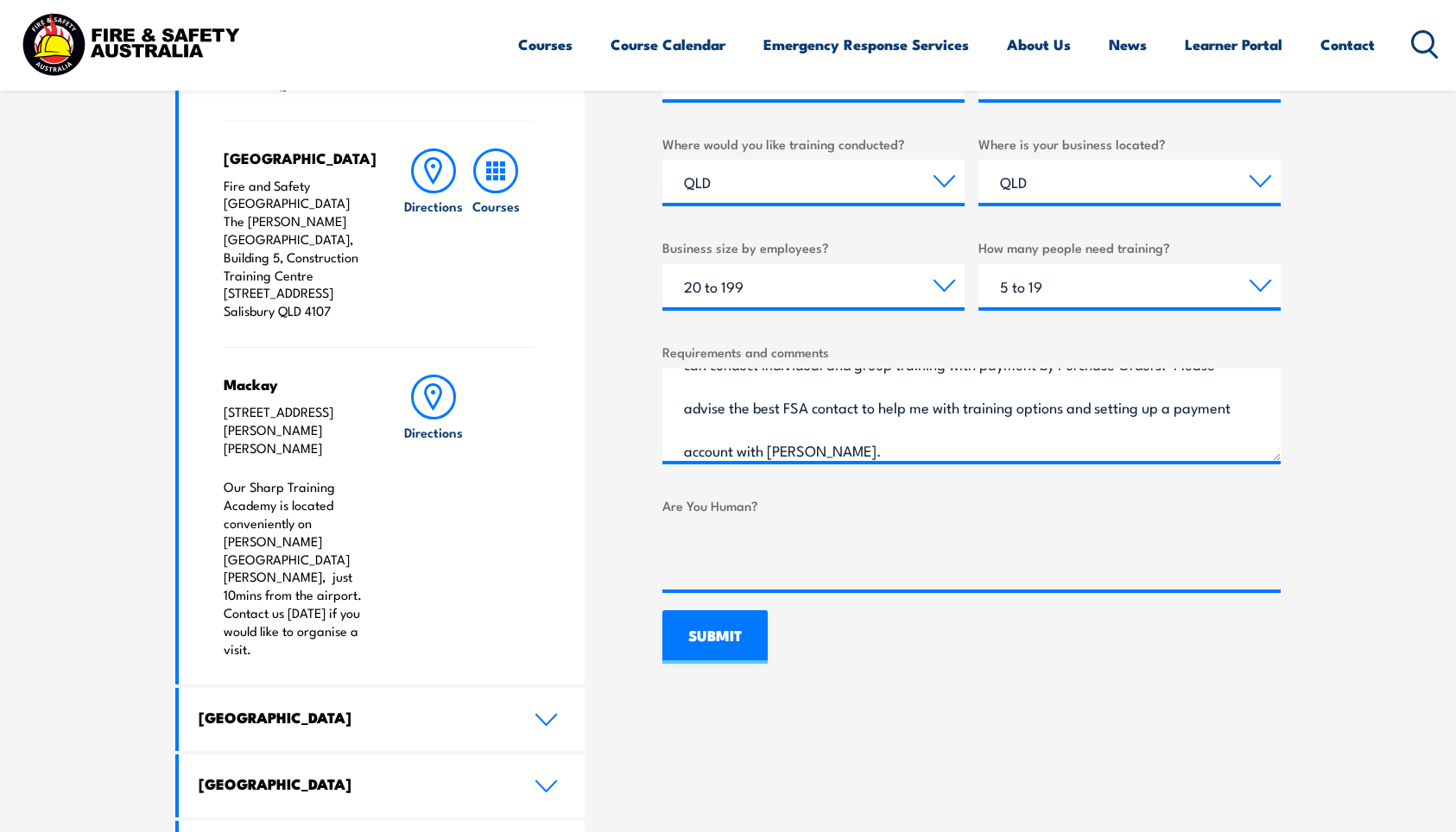
click at [1407, 459] on section "Speak to a specialist call 1300 885 530 LOCATIONS NEAR YOU Victoria Mulgrave Fi…" at bounding box center [728, 293] width 1456 height 1541
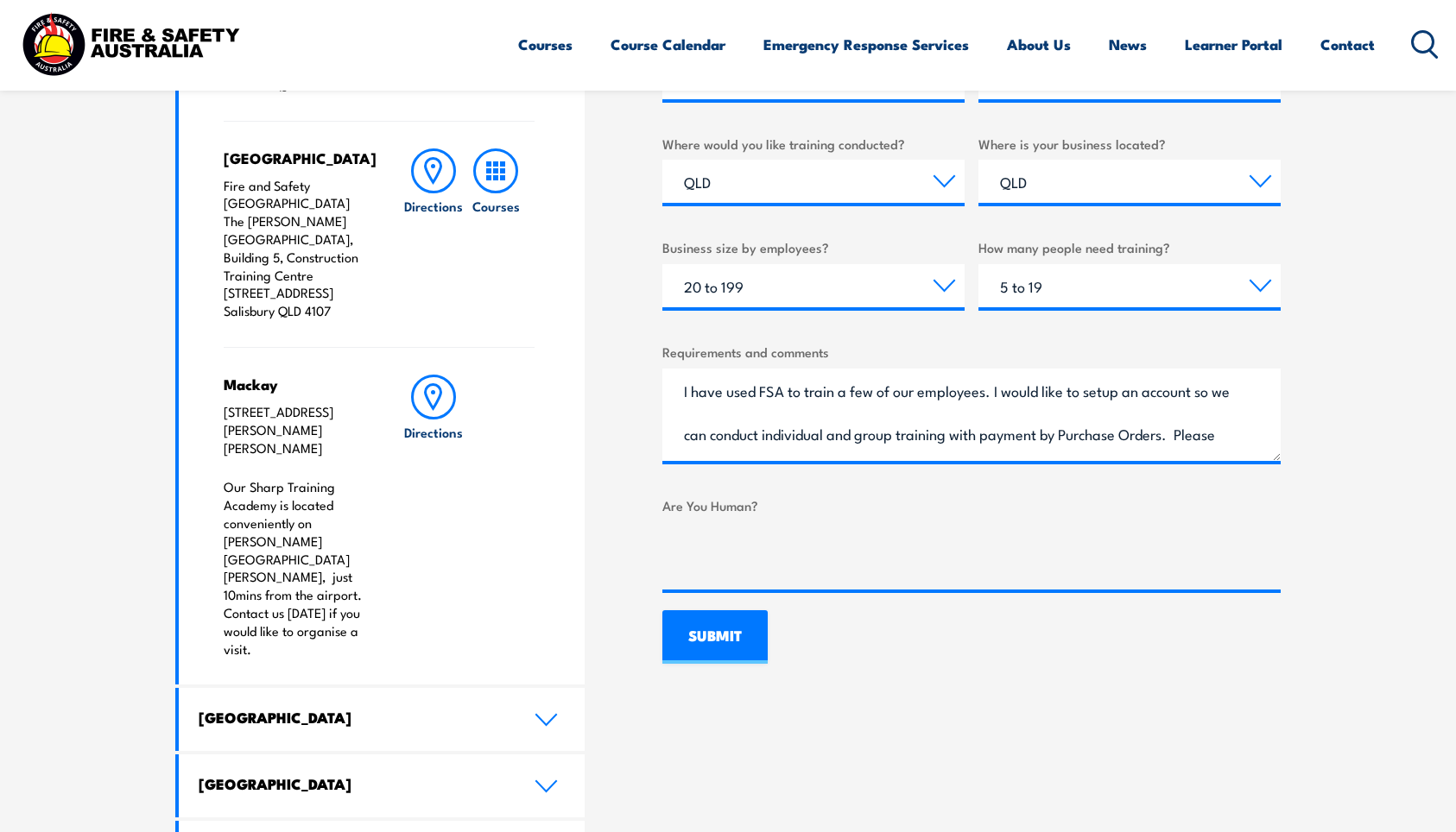
scroll to position [928, 0]
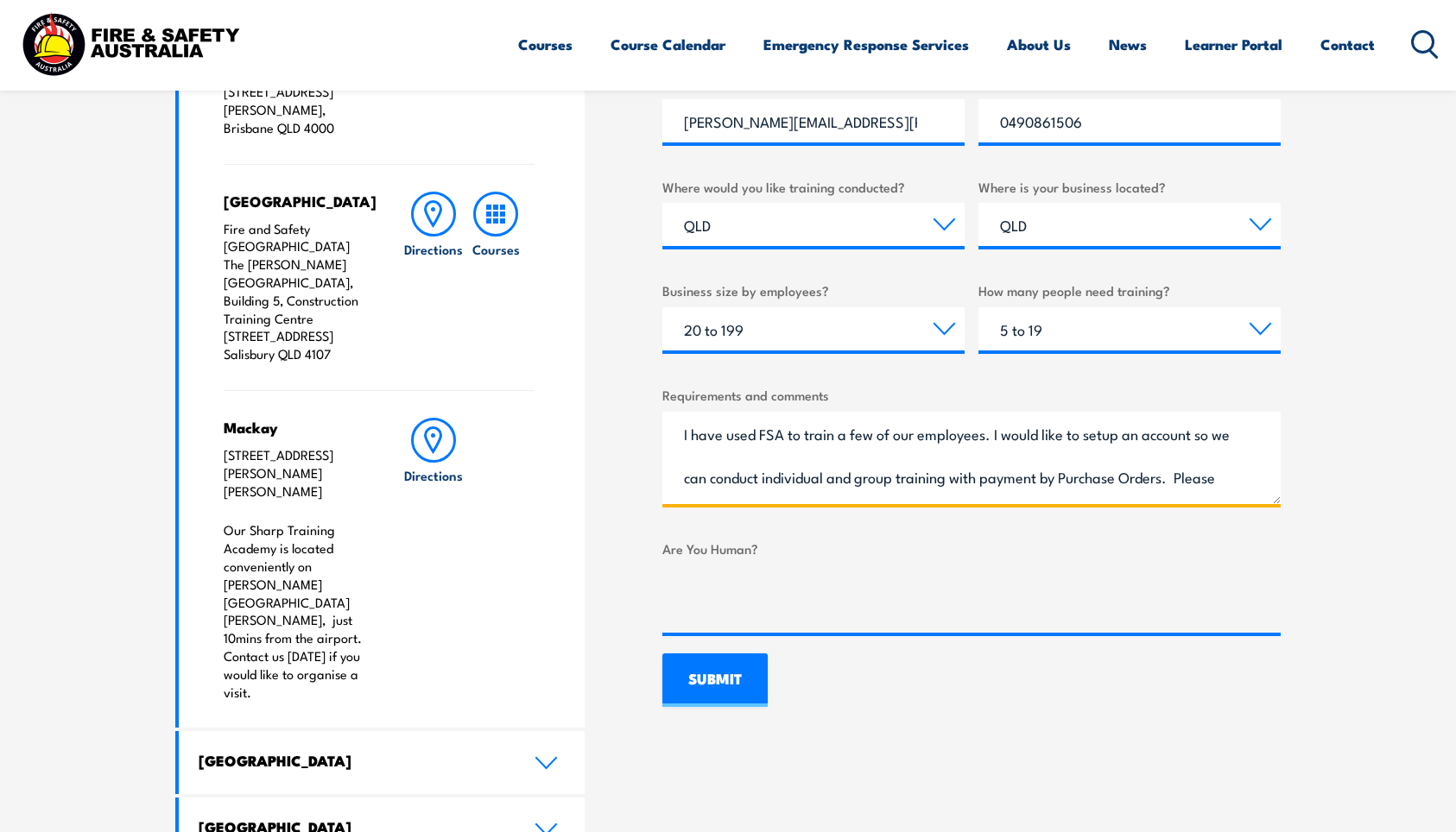
click at [1001, 480] on textarea "I have used FSA to train a few of our employees. I would like to setup an accou…" at bounding box center [972, 458] width 619 height 92
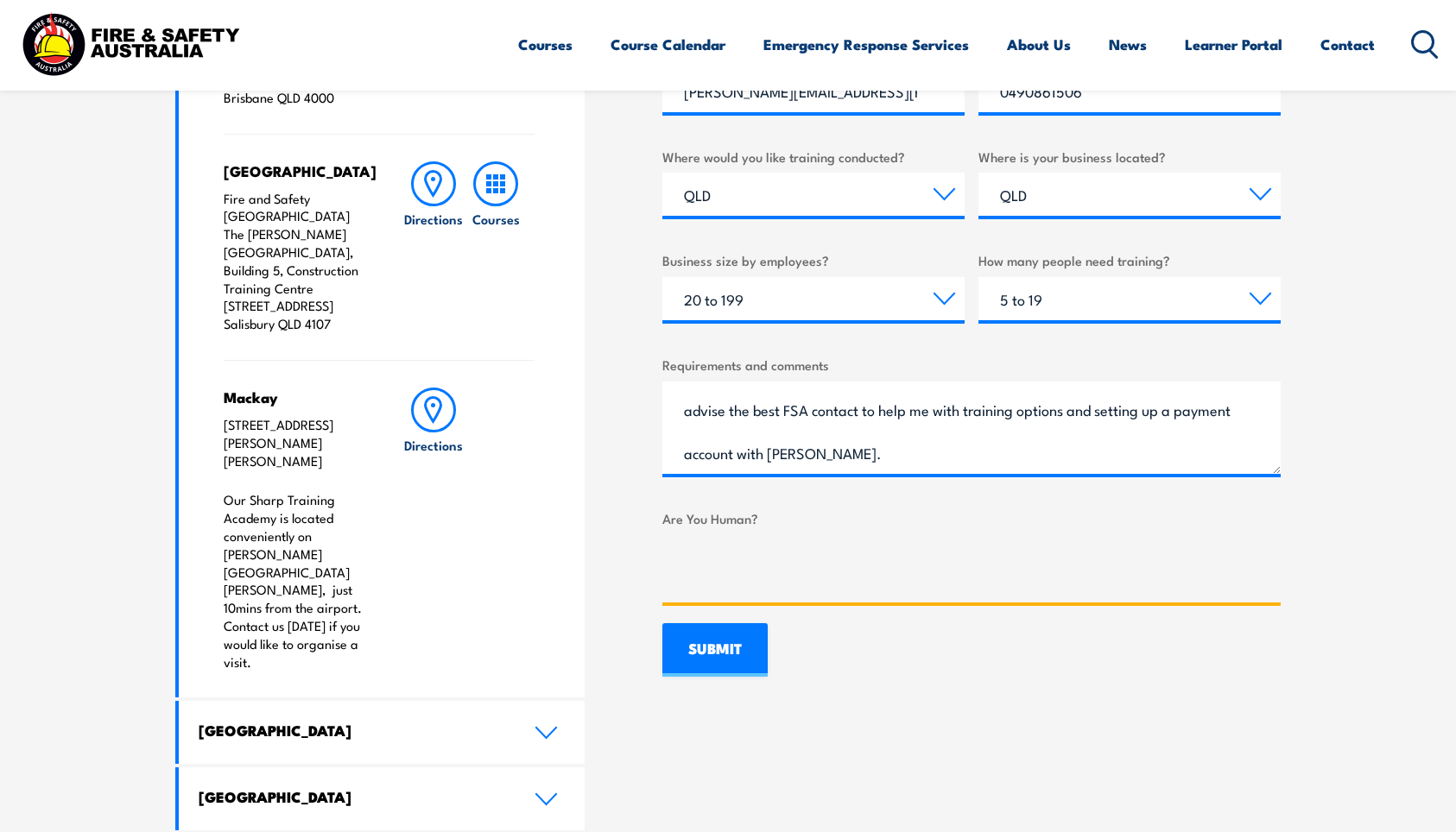
scroll to position [907, 0]
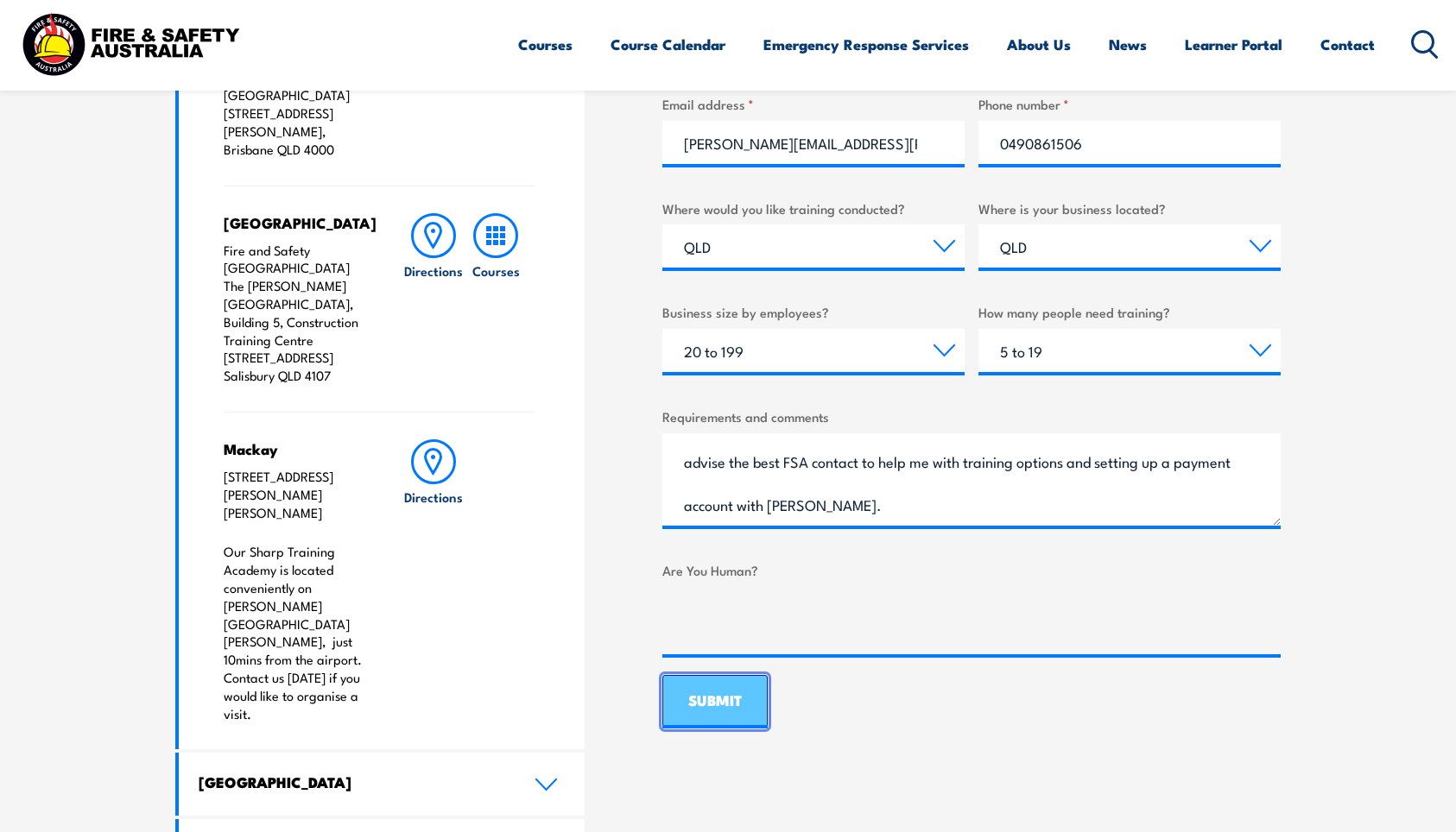
click at [714, 699] on input "SUBMIT" at bounding box center [715, 701] width 106 height 53
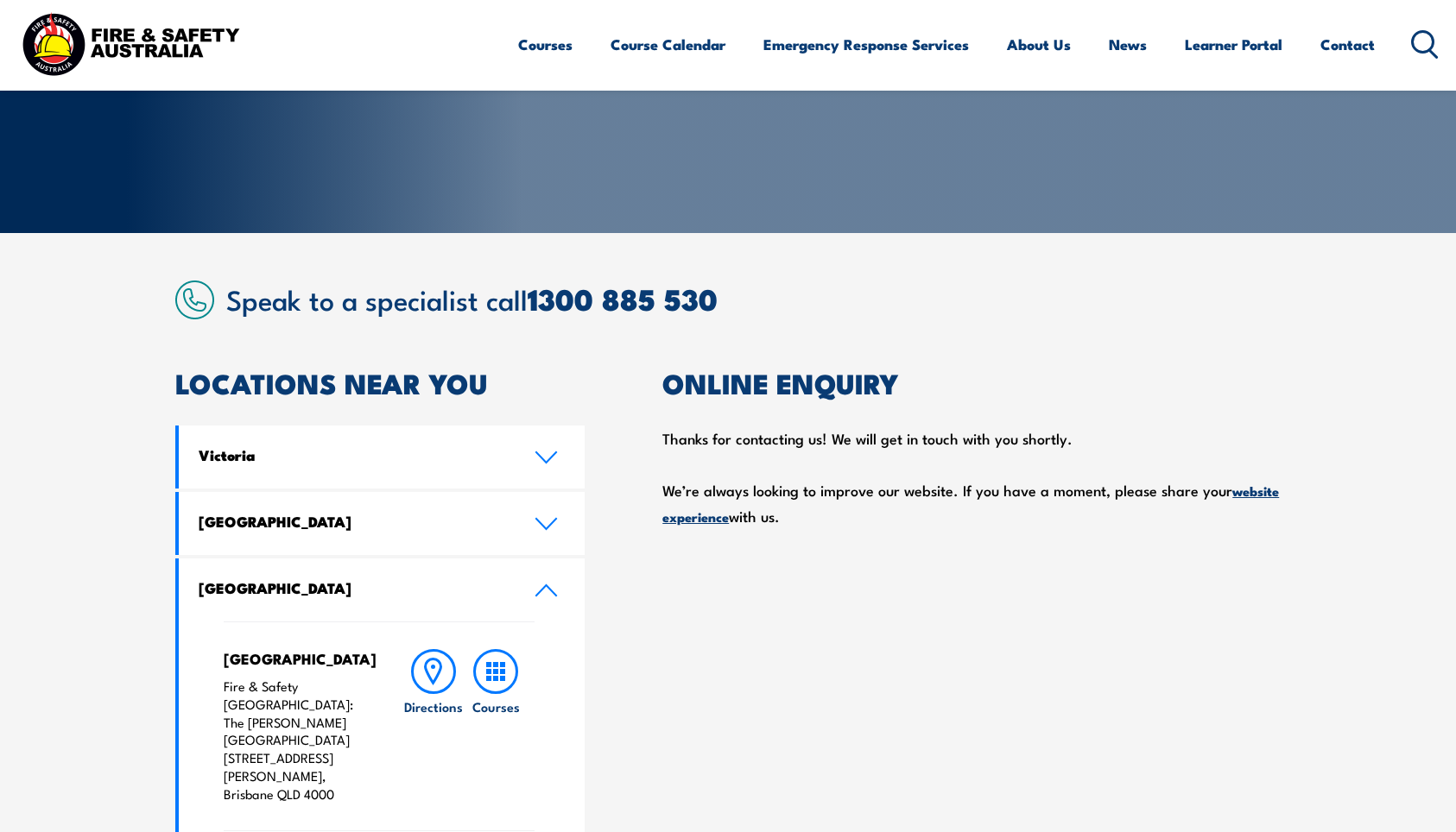
scroll to position [265, 0]
